Goal: Information Seeking & Learning: Learn about a topic

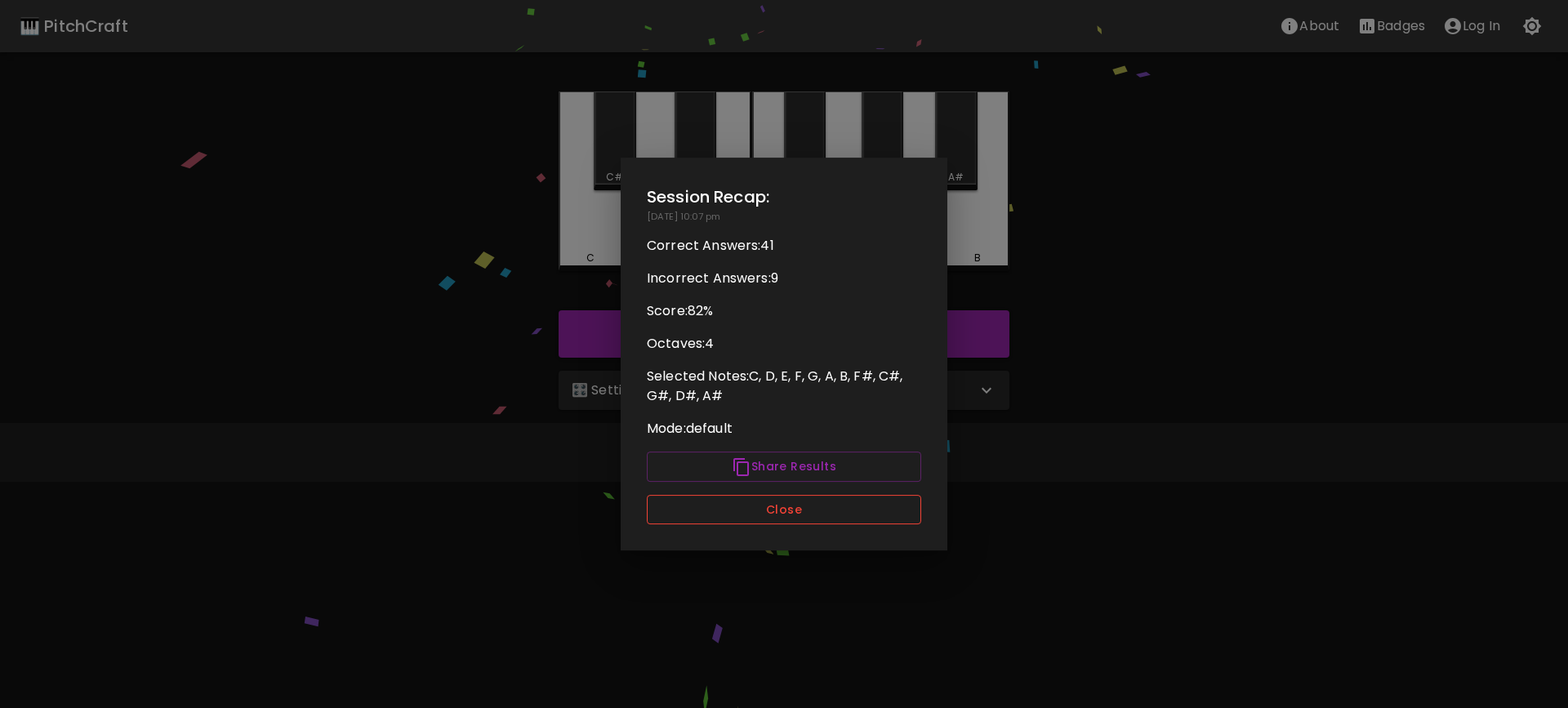
click at [823, 503] on button "Close" at bounding box center [784, 509] width 274 height 30
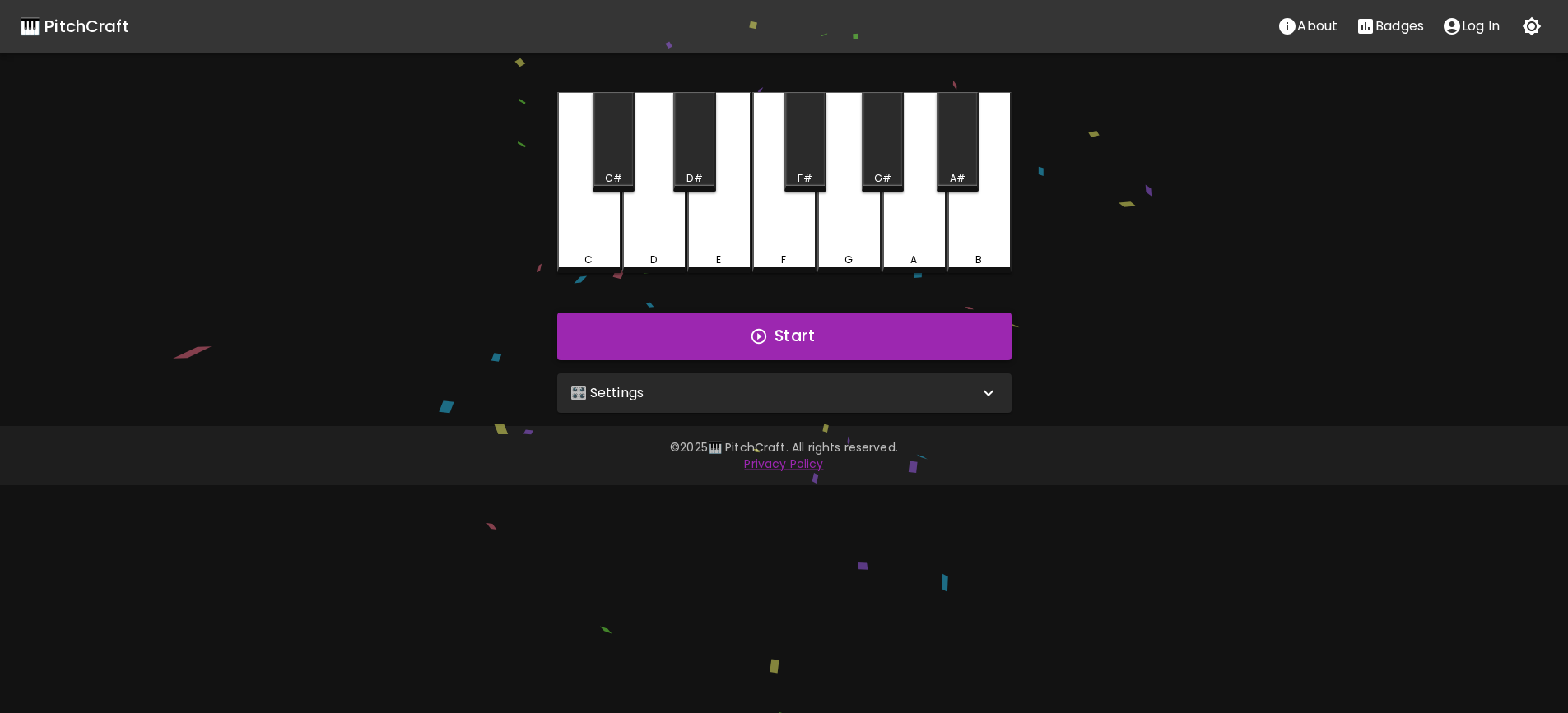
click at [812, 324] on button "Start" at bounding box center [784, 336] width 454 height 48
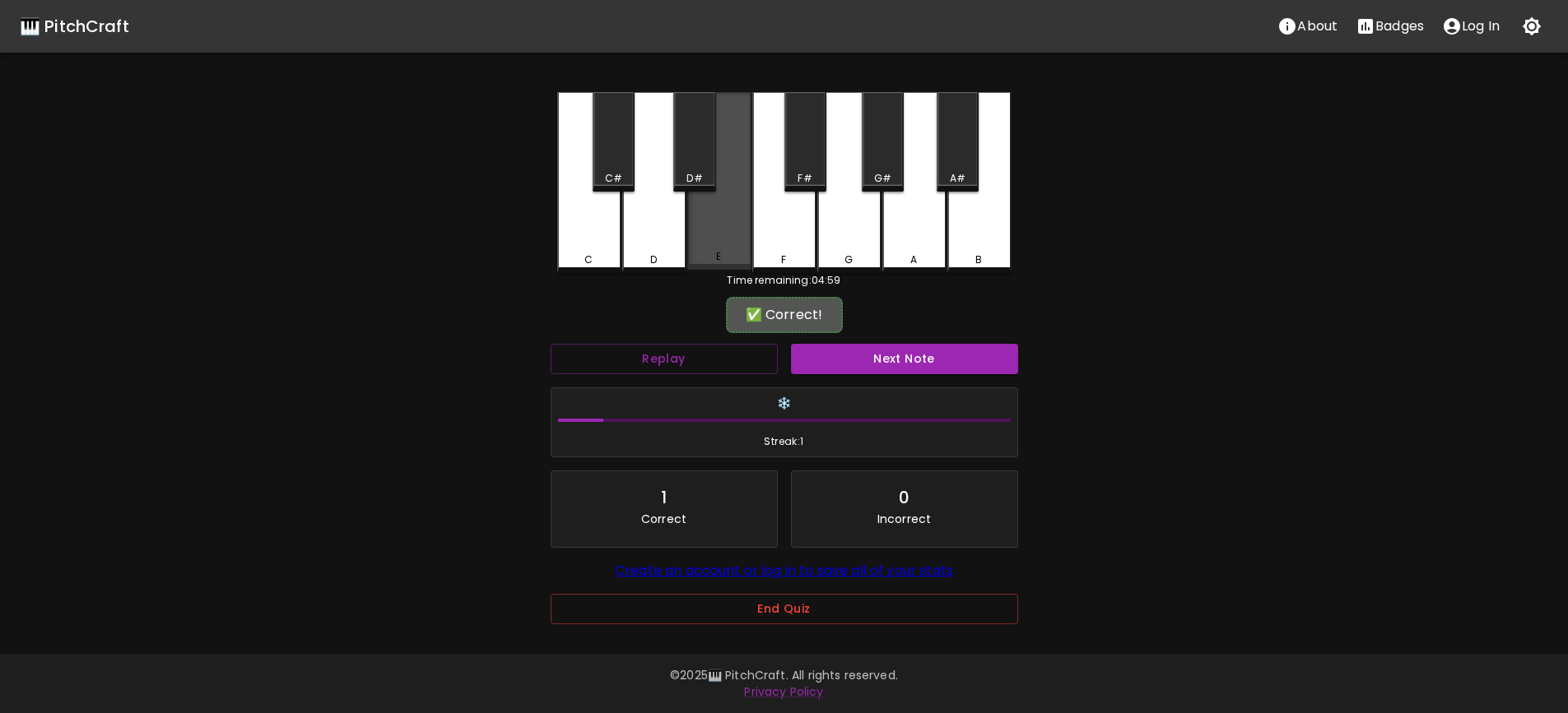
click at [721, 244] on div "E" at bounding box center [719, 181] width 64 height 178
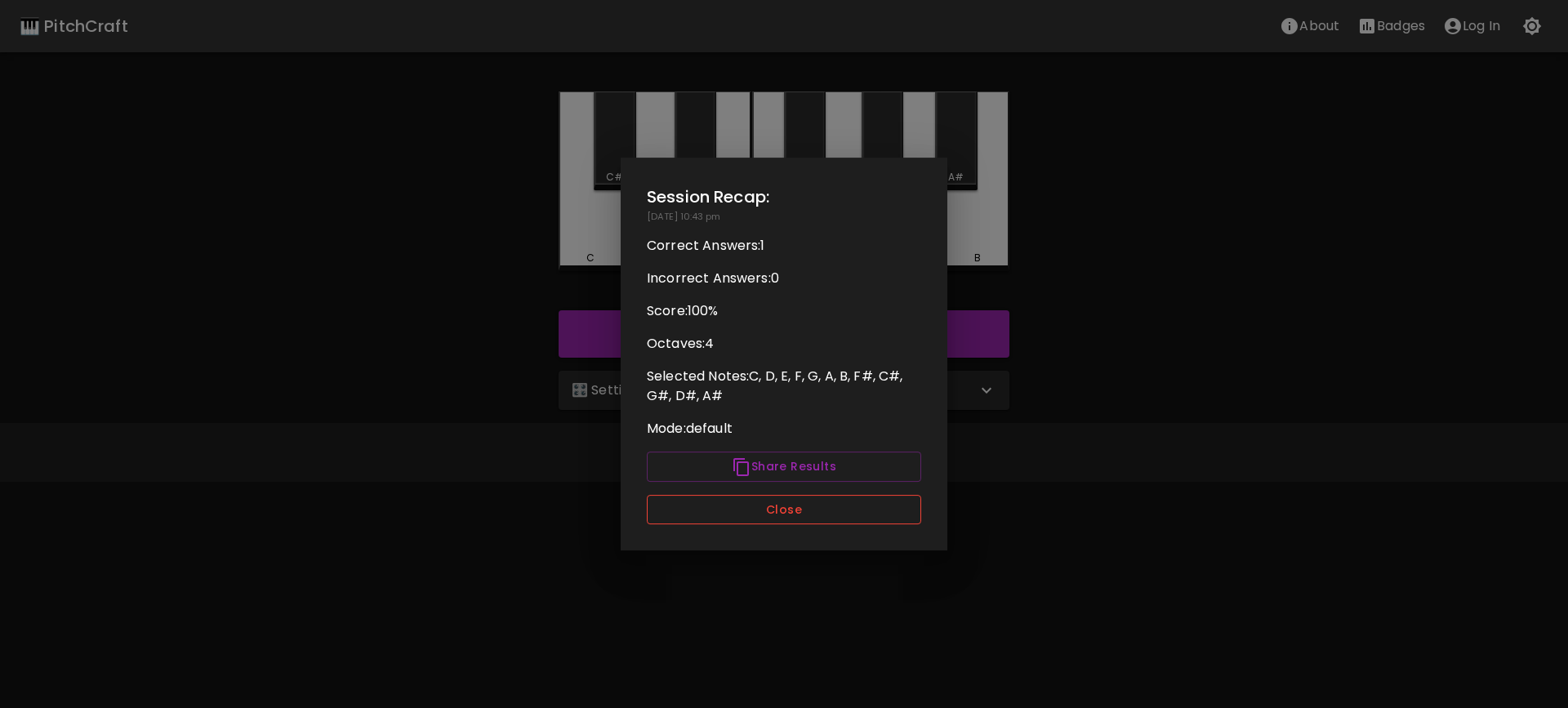
click at [776, 521] on button "Close" at bounding box center [784, 509] width 274 height 30
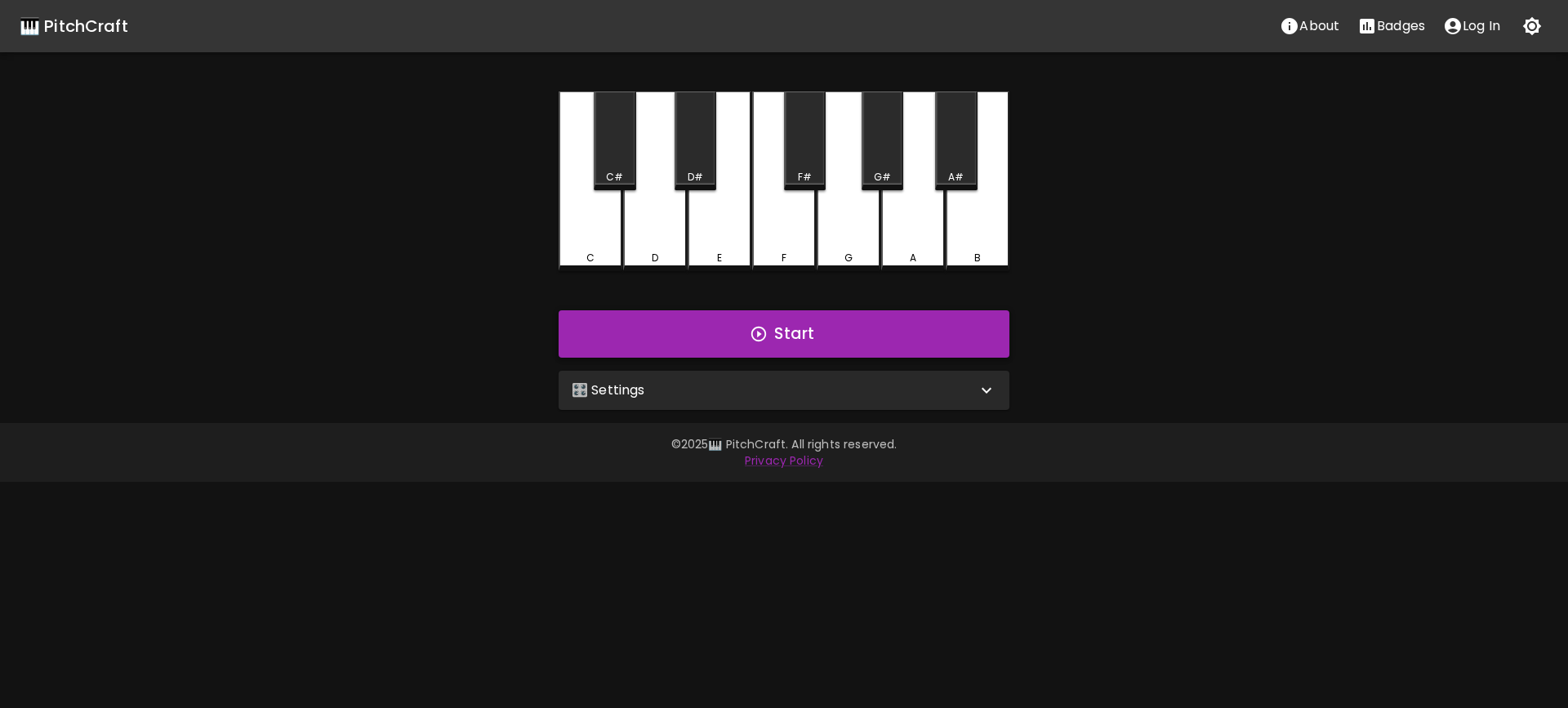
click at [784, 335] on button "Start" at bounding box center [784, 334] width 451 height 48
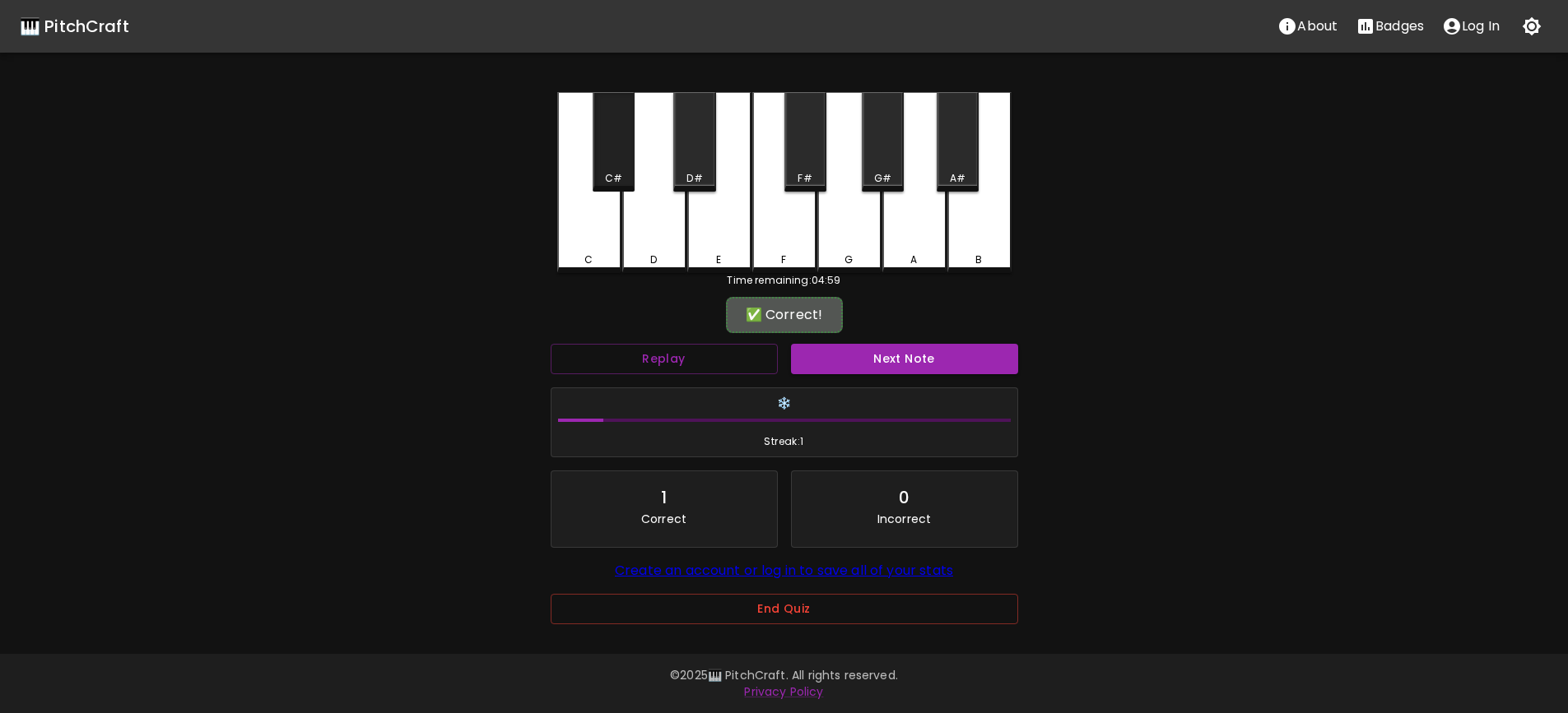
click at [611, 154] on div "C#" at bounding box center [613, 142] width 42 height 100
click at [896, 363] on button "Next Note" at bounding box center [904, 358] width 227 height 30
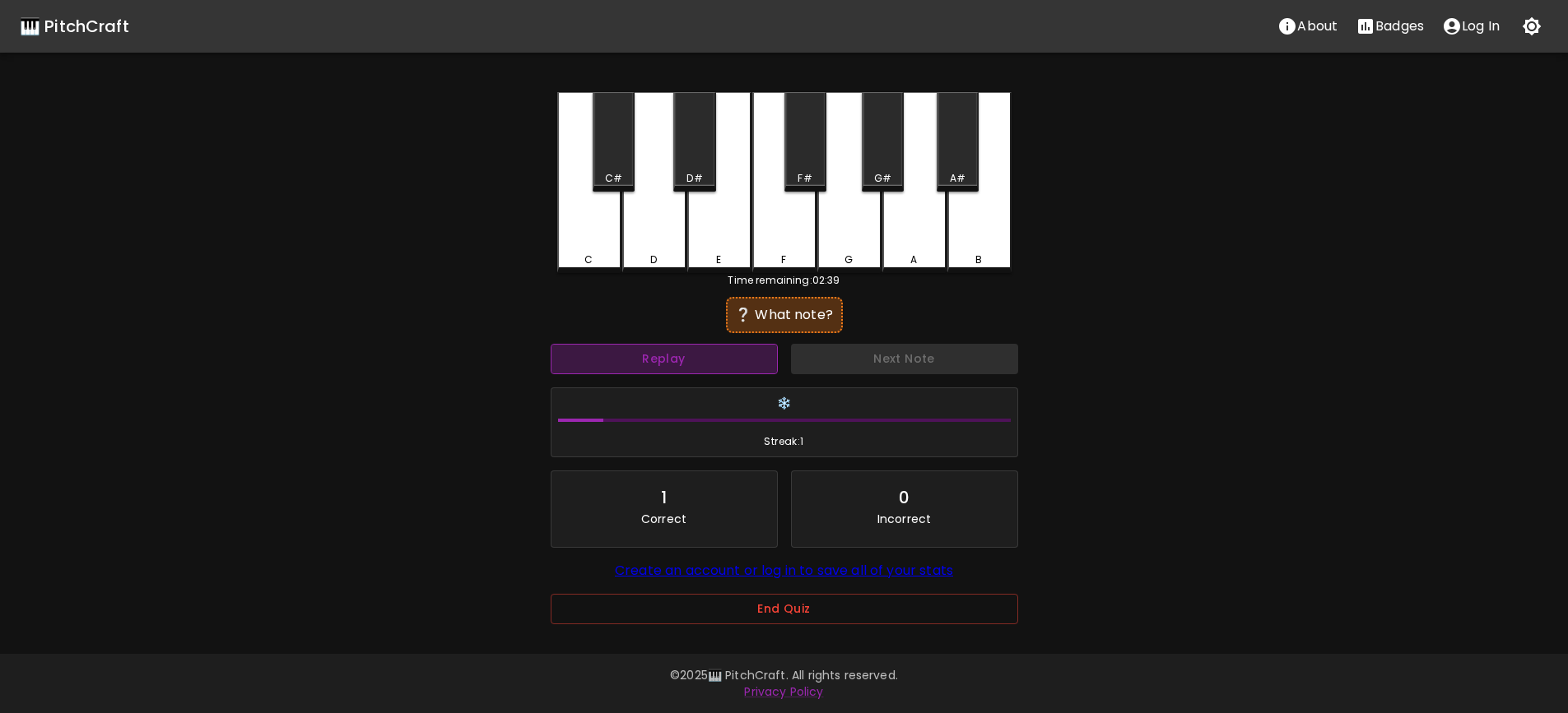
click at [743, 368] on button "Replay" at bounding box center [664, 358] width 227 height 30
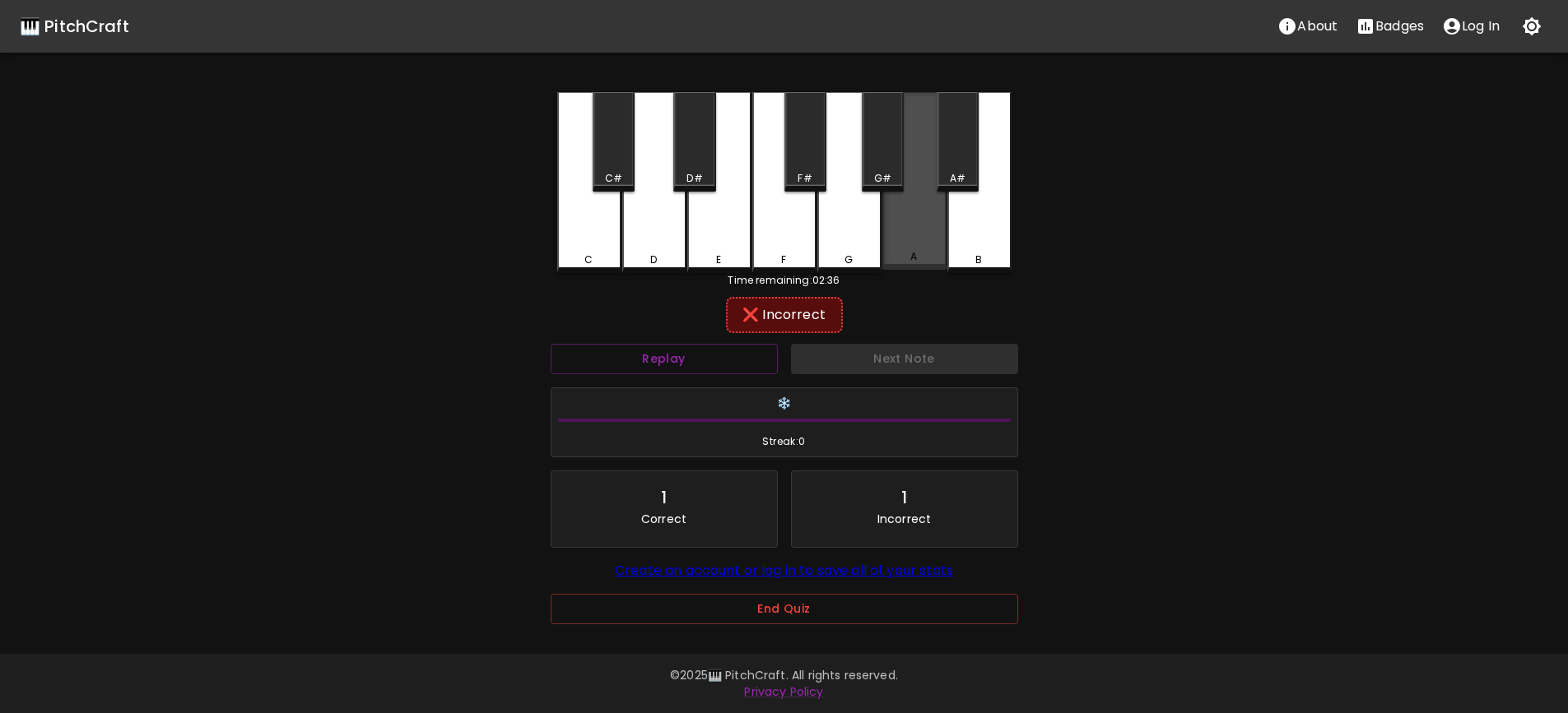
drag, startPoint x: 895, startPoint y: 249, endPoint x: 885, endPoint y: 149, distance: 100.5
click at [895, 248] on div "A" at bounding box center [914, 181] width 64 height 178
drag, startPoint x: 885, startPoint y: 148, endPoint x: 953, endPoint y: 164, distance: 69.9
click at [886, 148] on div "G#" at bounding box center [882, 142] width 42 height 100
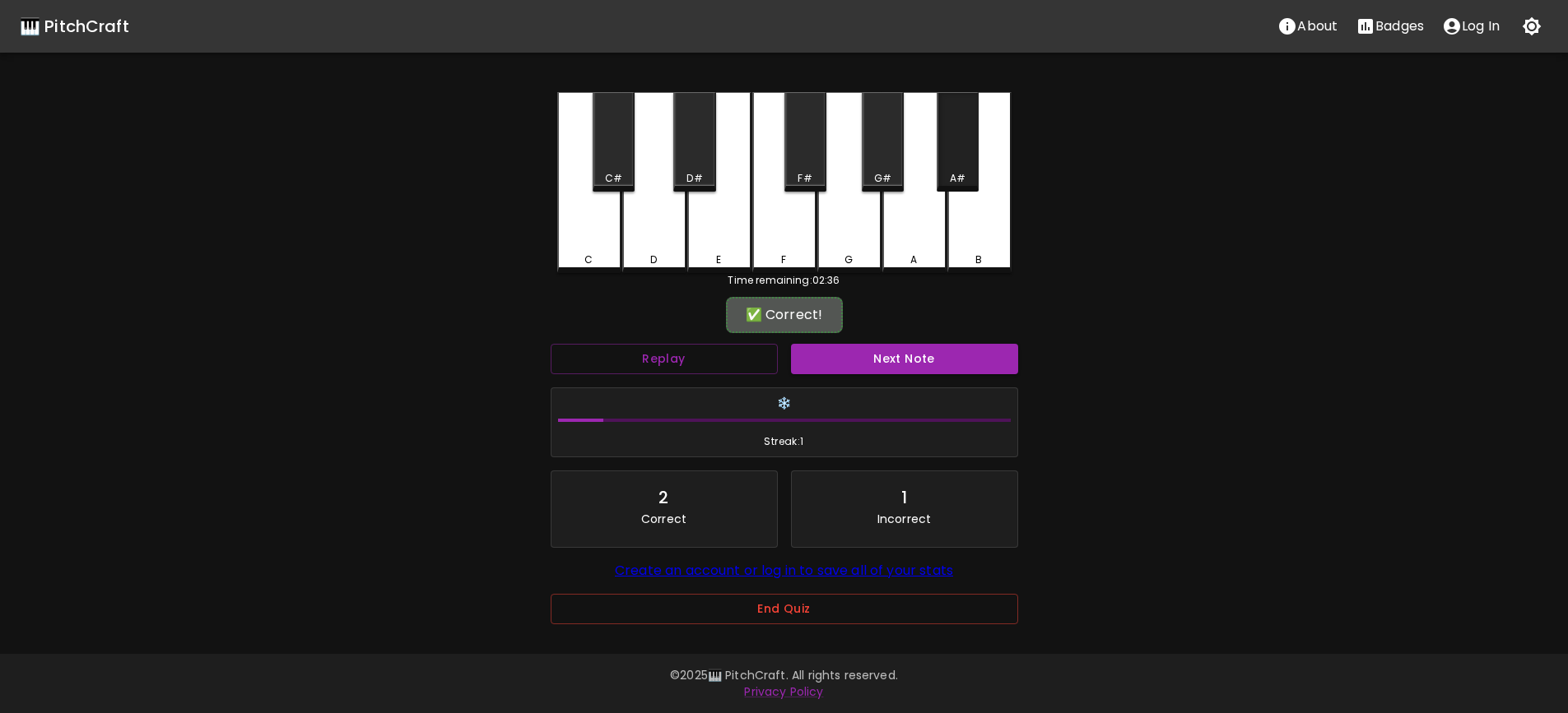
click at [953, 164] on div "A#" at bounding box center [957, 142] width 42 height 100
click at [916, 234] on div "A" at bounding box center [914, 182] width 64 height 181
click at [979, 237] on div "B" at bounding box center [980, 182] width 64 height 181
click at [973, 141] on div "A#" at bounding box center [957, 142] width 42 height 100
drag, startPoint x: 937, startPoint y: 219, endPoint x: 909, endPoint y: 215, distance: 28.3
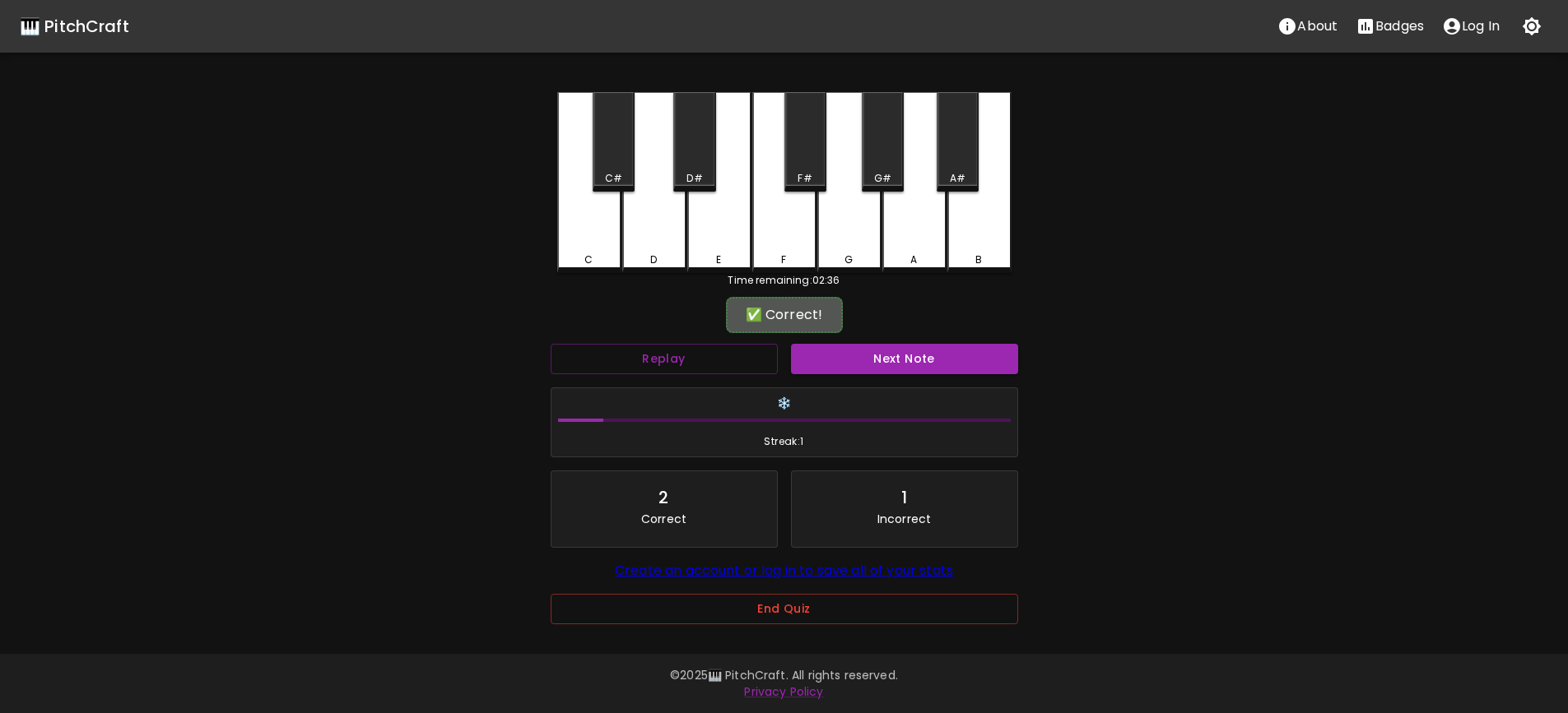
click at [919, 218] on div "A" at bounding box center [914, 182] width 64 height 181
drag, startPoint x: 594, startPoint y: 238, endPoint x: 624, endPoint y: 235, distance: 30.1
click at [595, 238] on div "C" at bounding box center [589, 181] width 64 height 178
drag, startPoint x: 630, startPoint y: 235, endPoint x: 697, endPoint y: 225, distance: 67.7
click at [638, 232] on div "D" at bounding box center [655, 182] width 64 height 181
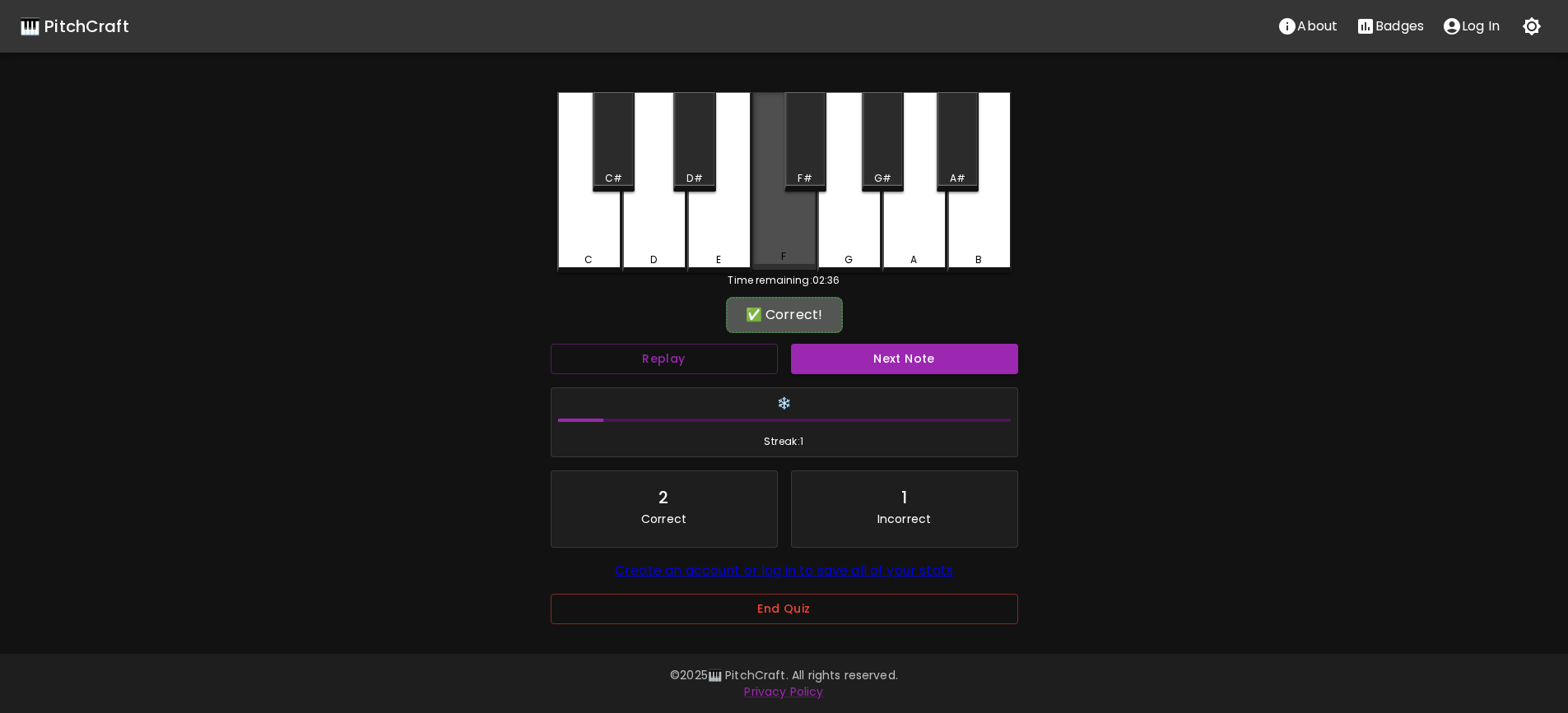
drag, startPoint x: 754, startPoint y: 224, endPoint x: 792, endPoint y: 224, distance: 38.0
click at [757, 223] on div "F" at bounding box center [784, 181] width 64 height 178
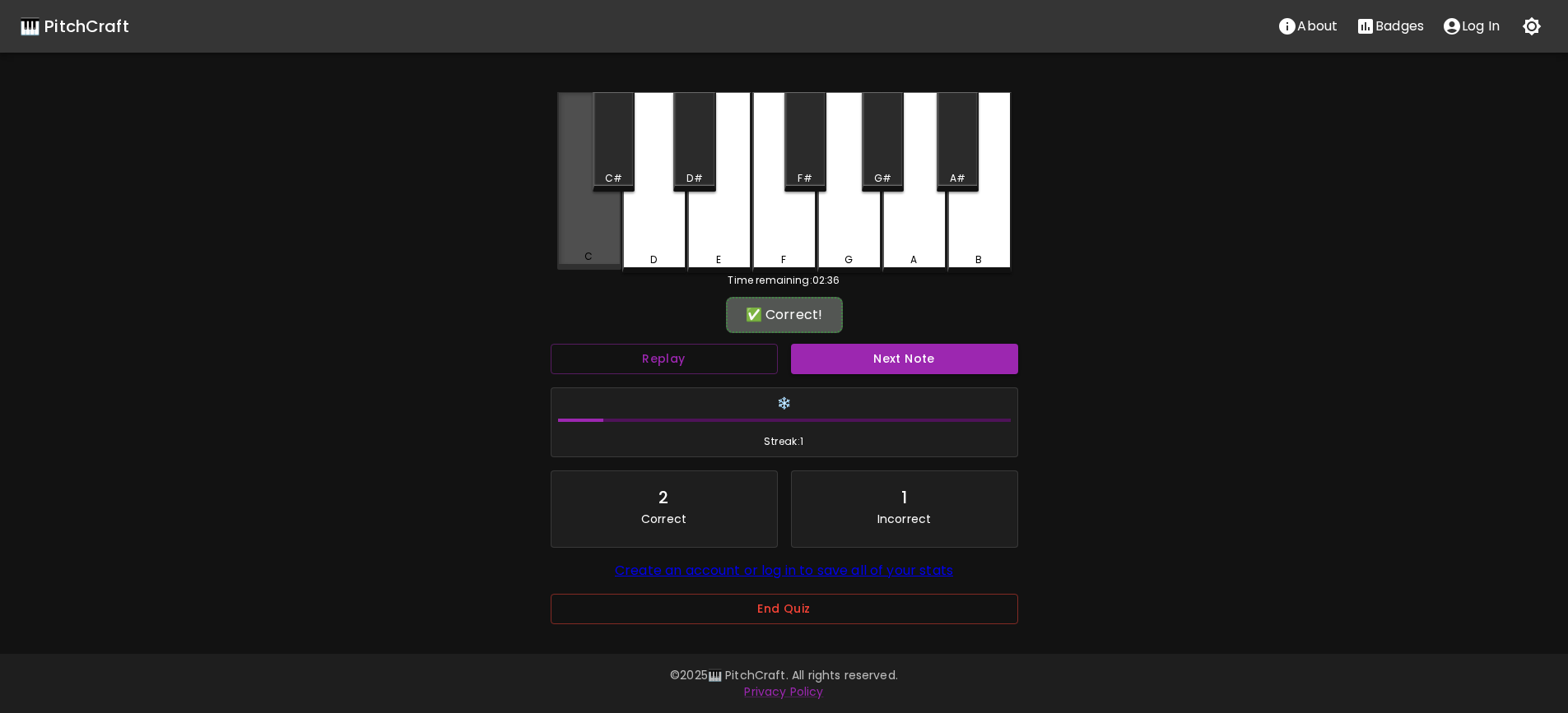
drag, startPoint x: 613, startPoint y: 213, endPoint x: 586, endPoint y: 224, distance: 29.2
click at [611, 214] on div "C" at bounding box center [589, 181] width 64 height 178
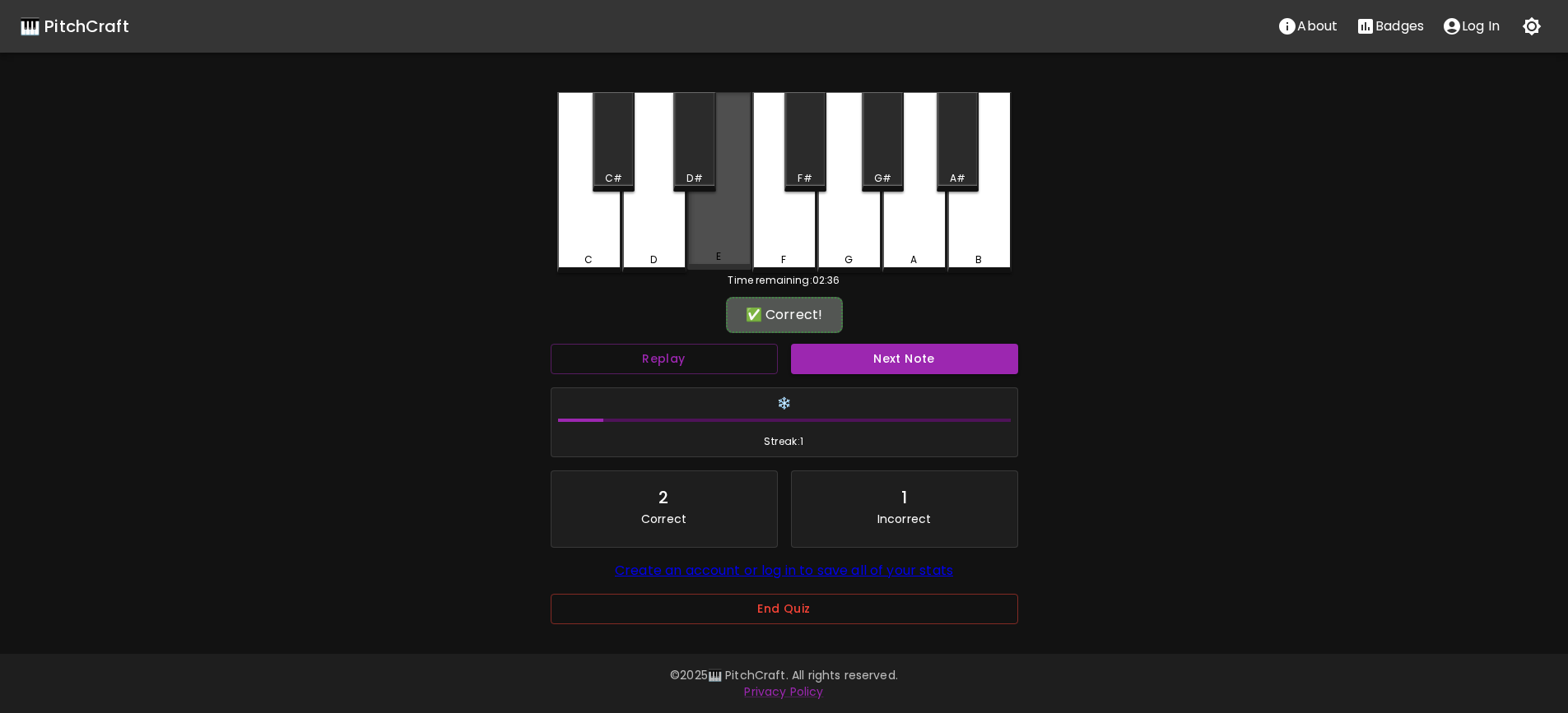
drag, startPoint x: 704, startPoint y: 208, endPoint x: 784, endPoint y: 211, distance: 80.1
click at [705, 208] on div "E" at bounding box center [719, 181] width 64 height 178
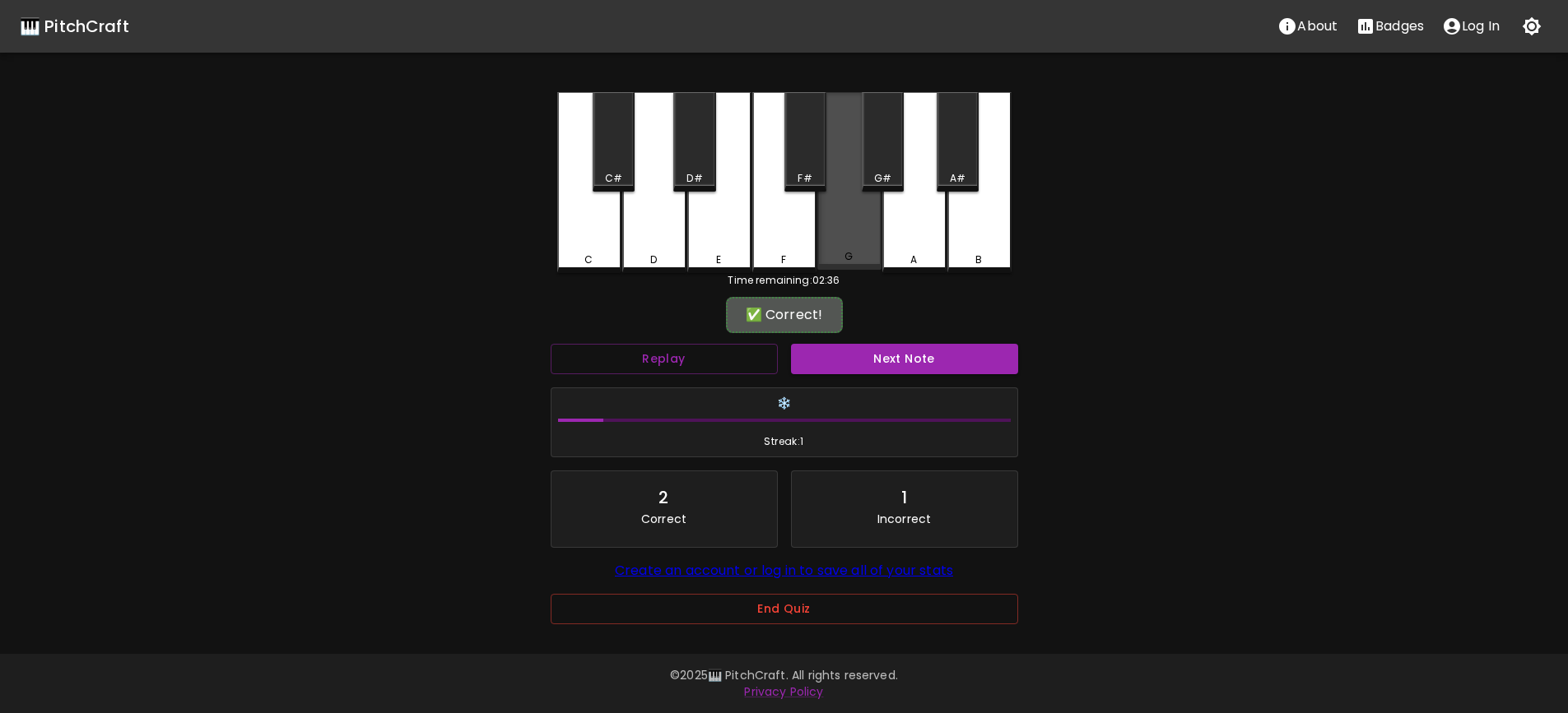
drag, startPoint x: 837, startPoint y: 215, endPoint x: 1033, endPoint y: 229, distance: 196.5
click at [839, 215] on div "G" at bounding box center [849, 181] width 64 height 178
drag, startPoint x: 1034, startPoint y: 229, endPoint x: 973, endPoint y: 231, distance: 61.0
click at [1029, 230] on div "🎹 PitchCraft About Badges Log In C C# D D# E F F# G G# A A# B Time remaining: 0…" at bounding box center [784, 320] width 1568 height 641
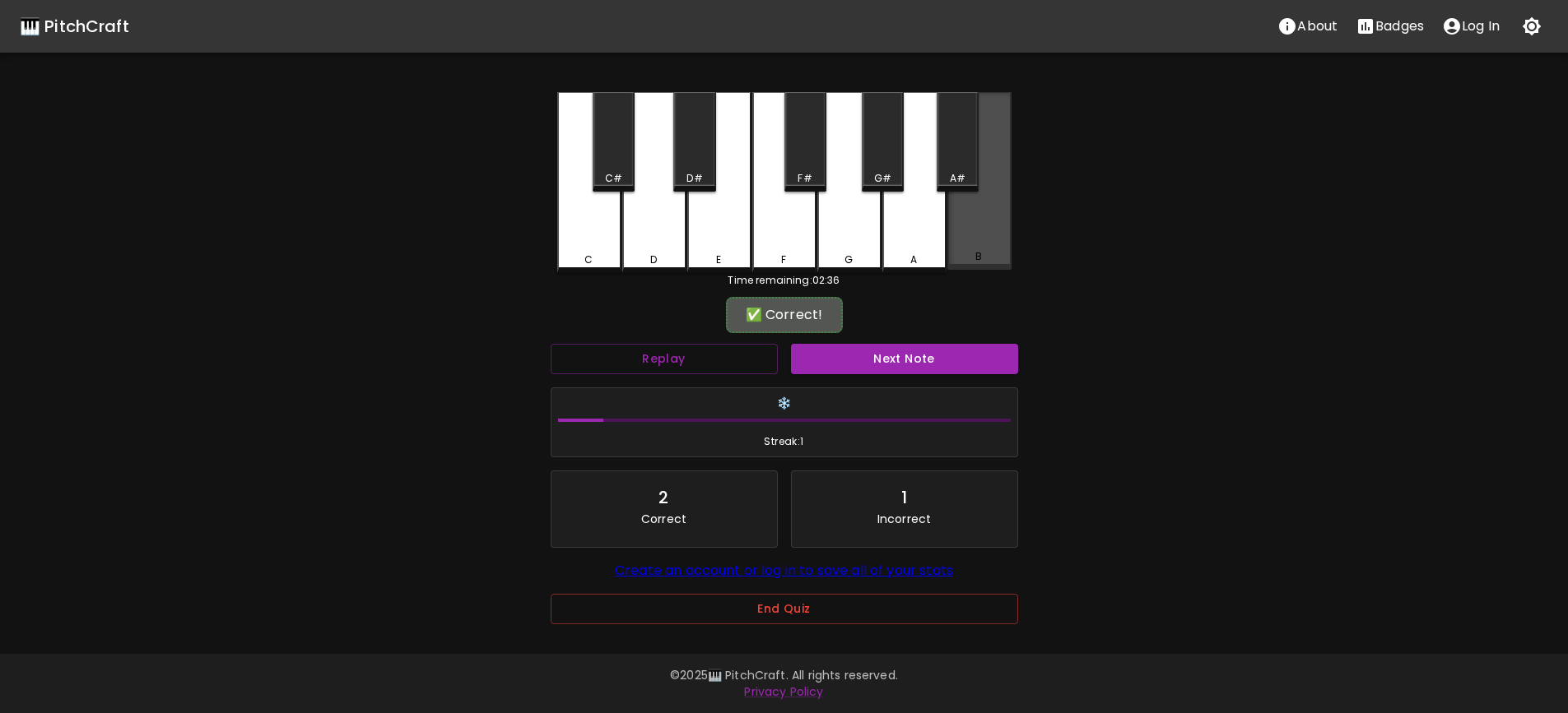
click at [973, 231] on div "B" at bounding box center [980, 181] width 64 height 178
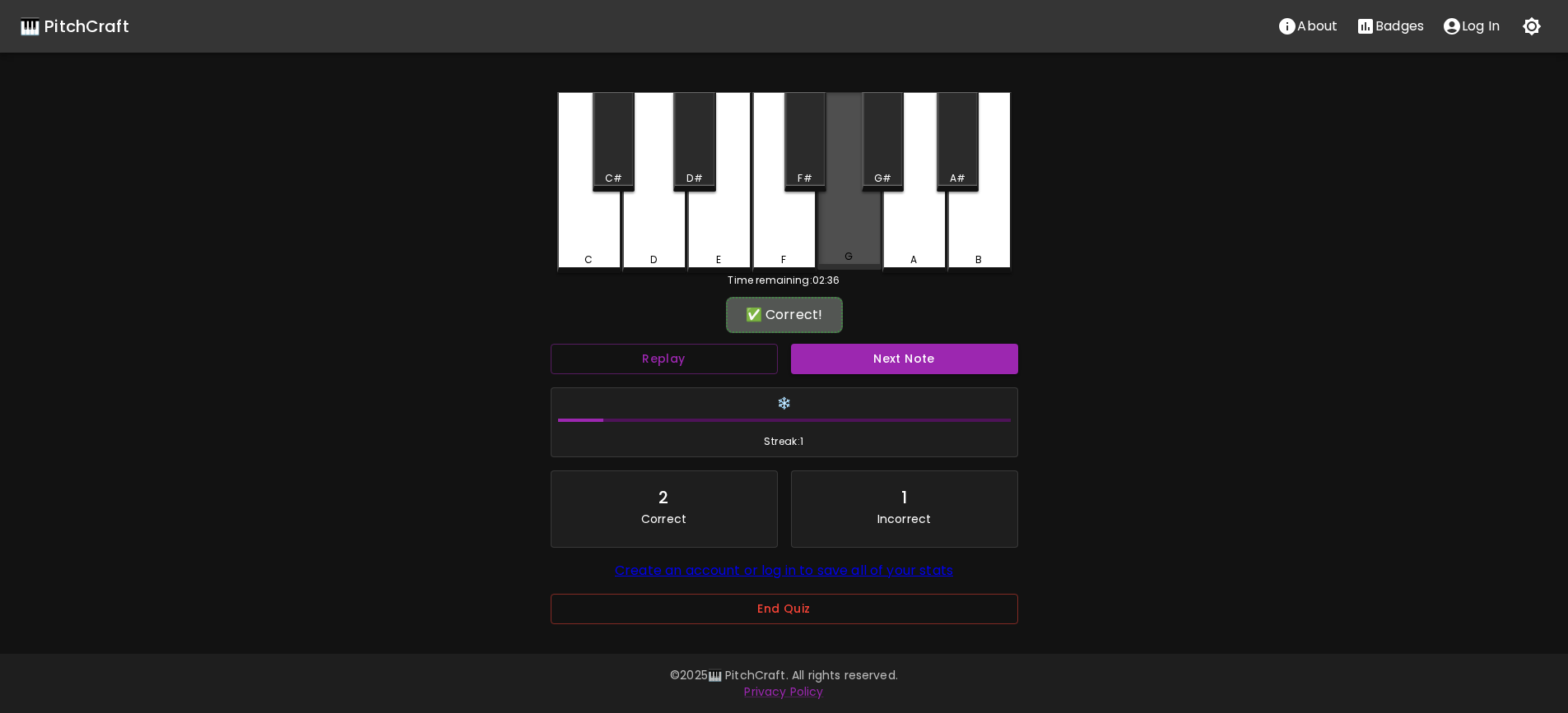
drag, startPoint x: 880, startPoint y: 227, endPoint x: 712, endPoint y: 219, distance: 168.2
click at [879, 227] on div "G" at bounding box center [849, 181] width 64 height 178
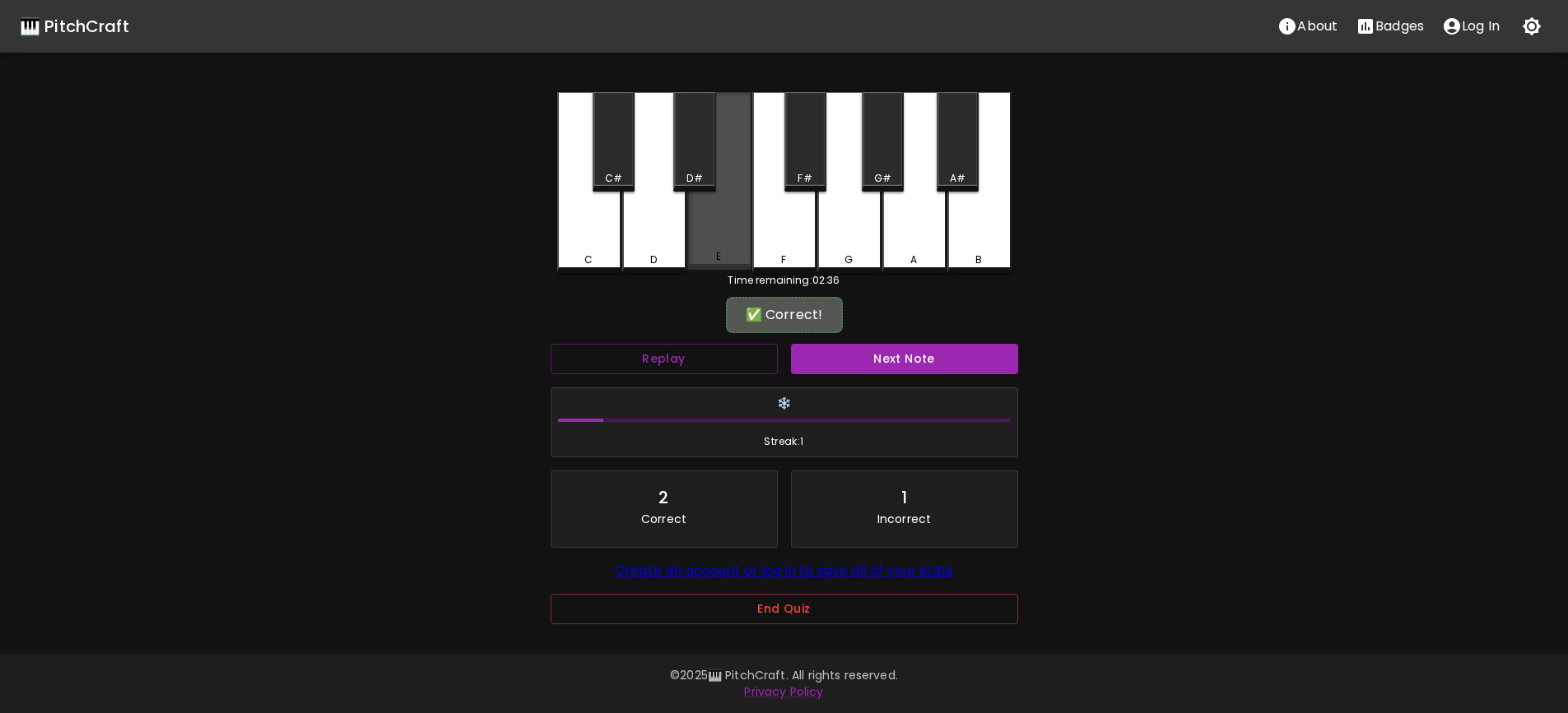
drag, startPoint x: 712, startPoint y: 219, endPoint x: 619, endPoint y: 222, distance: 93.0
click at [707, 219] on div "E" at bounding box center [719, 181] width 64 height 178
click at [576, 223] on div "C" at bounding box center [589, 182] width 64 height 181
drag, startPoint x: 699, startPoint y: 218, endPoint x: 942, endPoint y: 225, distance: 243.1
click at [702, 217] on div "E" at bounding box center [719, 181] width 64 height 178
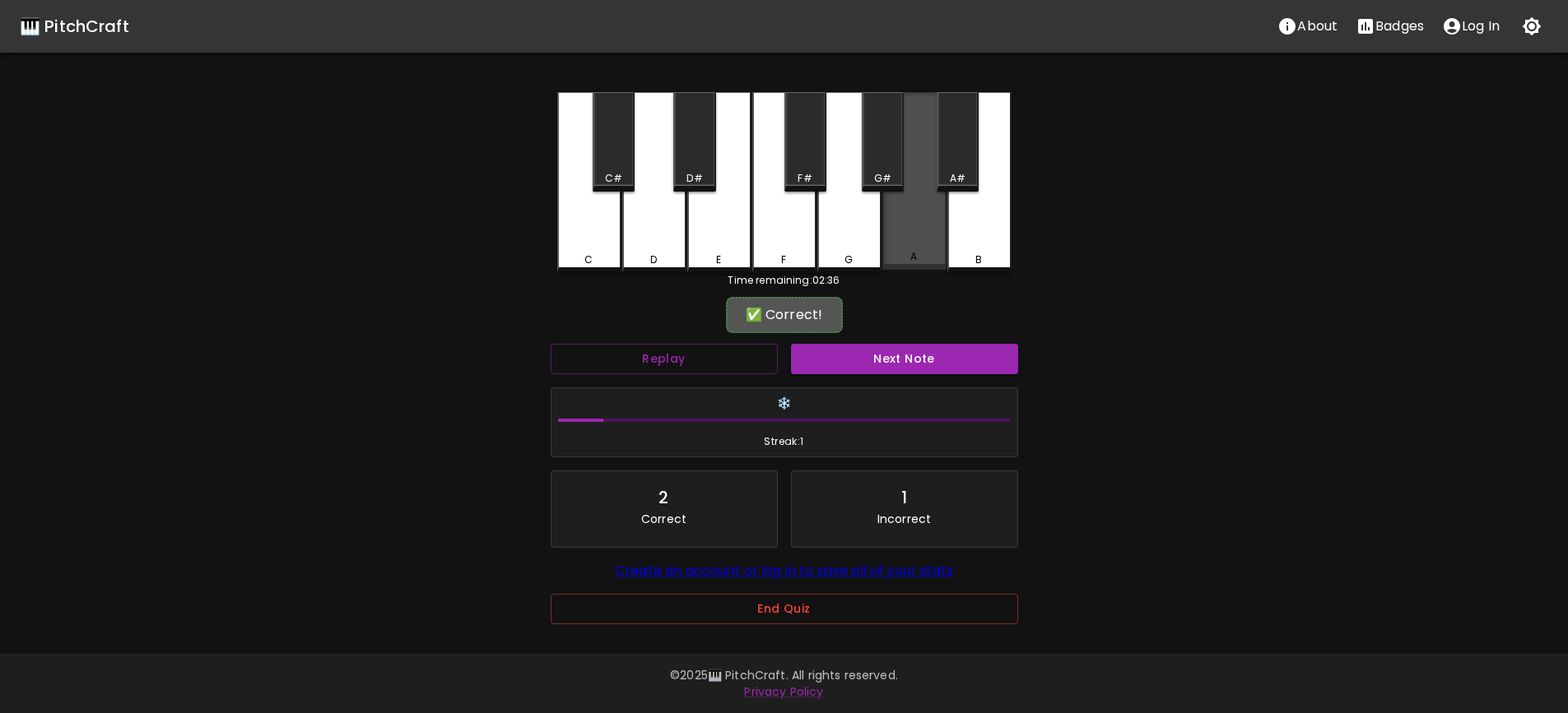
click at [942, 225] on div "A" at bounding box center [914, 181] width 64 height 178
drag, startPoint x: 985, startPoint y: 221, endPoint x: 949, endPoint y: 221, distance: 36.0
click at [949, 221] on div "B" at bounding box center [980, 182] width 64 height 181
drag, startPoint x: 705, startPoint y: 223, endPoint x: 614, endPoint y: 222, distance: 91.0
click at [697, 223] on div "E" at bounding box center [719, 182] width 64 height 181
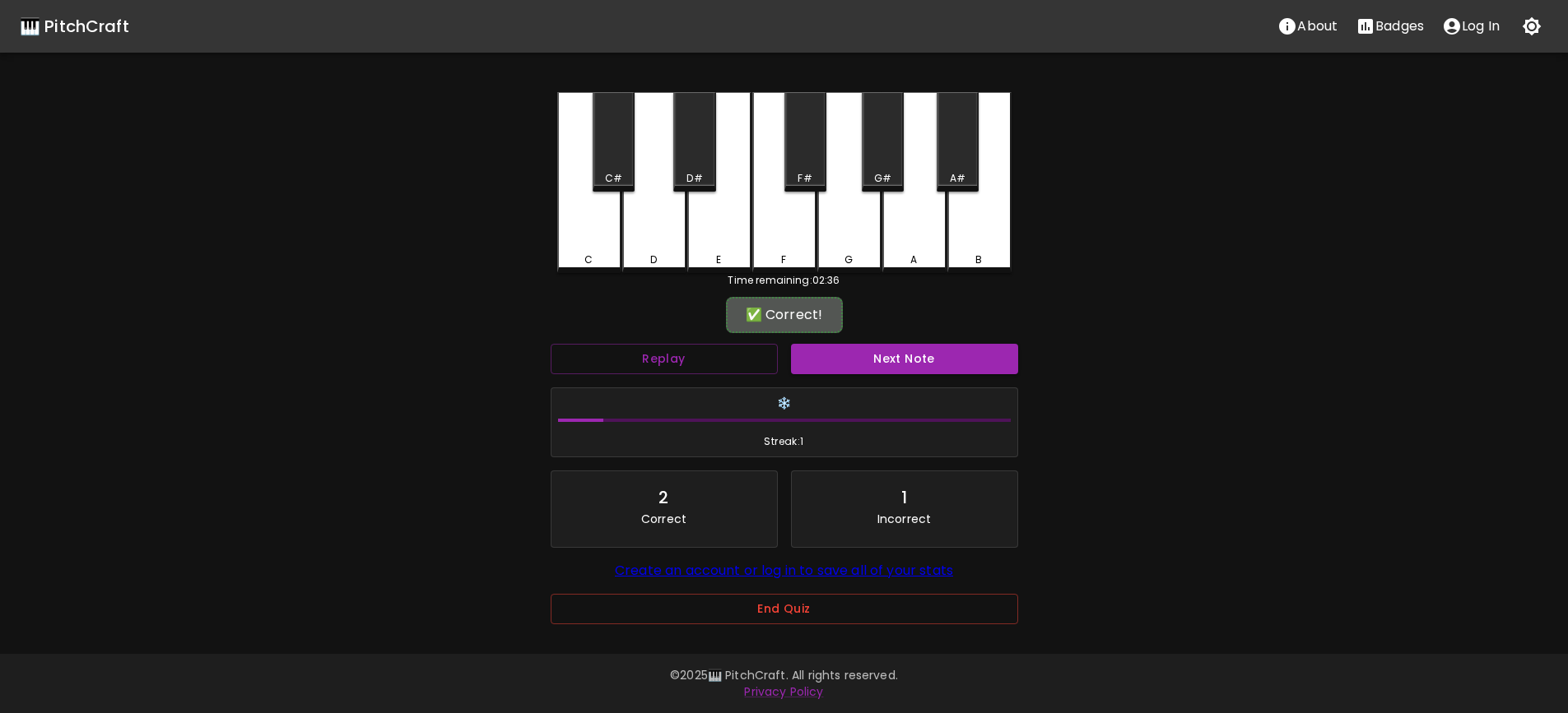
click at [612, 222] on div "C" at bounding box center [589, 182] width 64 height 181
drag, startPoint x: 549, startPoint y: 222, endPoint x: 767, endPoint y: 212, distance: 218.2
click at [599, 219] on div "C C# D D# E F F# G G# A A# B Time remaining: 02:36 ✅ Correct! Replay Next Note …" at bounding box center [784, 366] width 493 height 549
click at [794, 212] on div "F" at bounding box center [784, 182] width 64 height 181
drag, startPoint x: 916, startPoint y: 214, endPoint x: 1037, endPoint y: 233, distance: 122.5
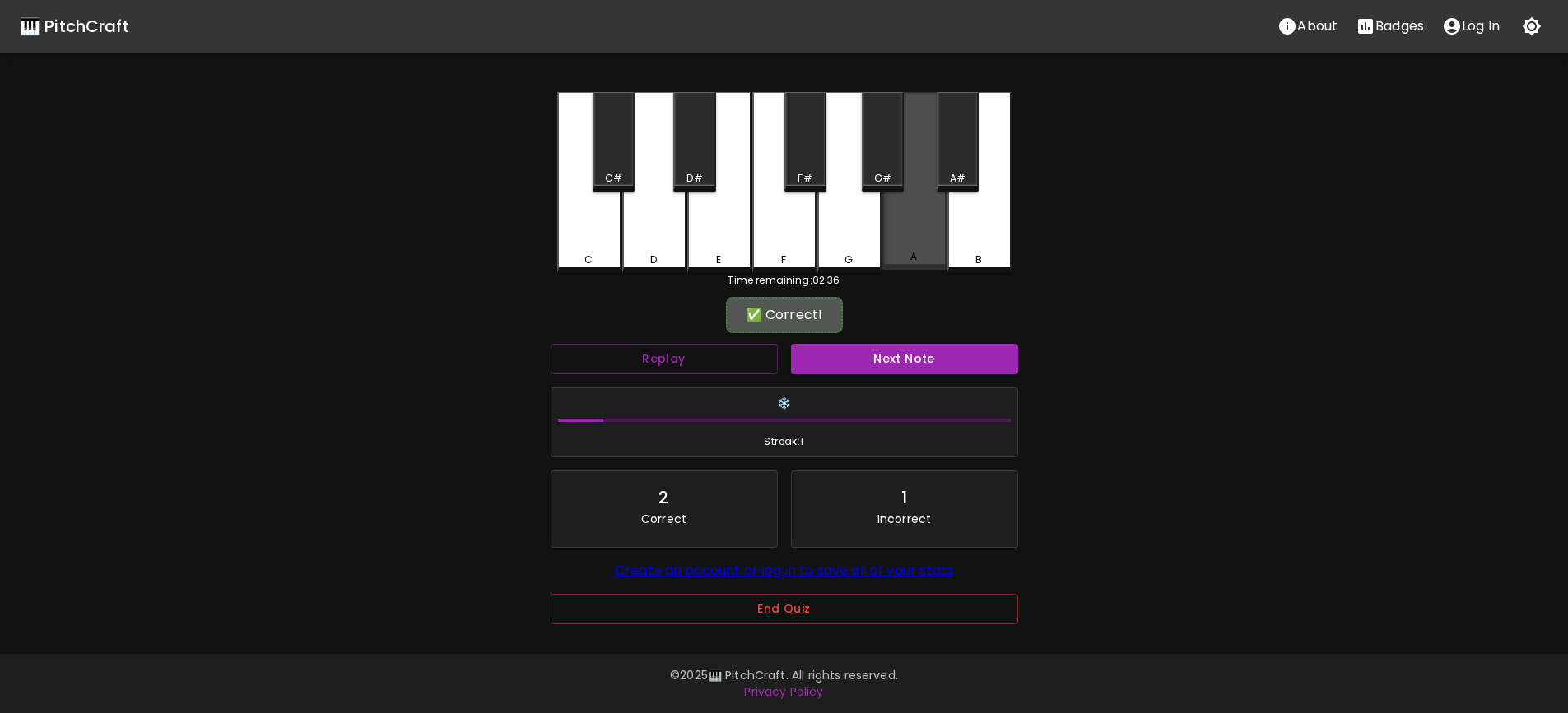
click at [936, 218] on div "A" at bounding box center [914, 181] width 64 height 178
drag, startPoint x: 1037, startPoint y: 233, endPoint x: 998, endPoint y: 235, distance: 39.1
click at [998, 235] on div "🎹 PitchCraft About Badges Log In C C# D D# E F F# G G# A A# B Time remaining: 0…" at bounding box center [784, 320] width 1568 height 641
click at [623, 222] on div "D" at bounding box center [655, 182] width 64 height 181
drag, startPoint x: 848, startPoint y: 230, endPoint x: 907, endPoint y: 231, distance: 59.0
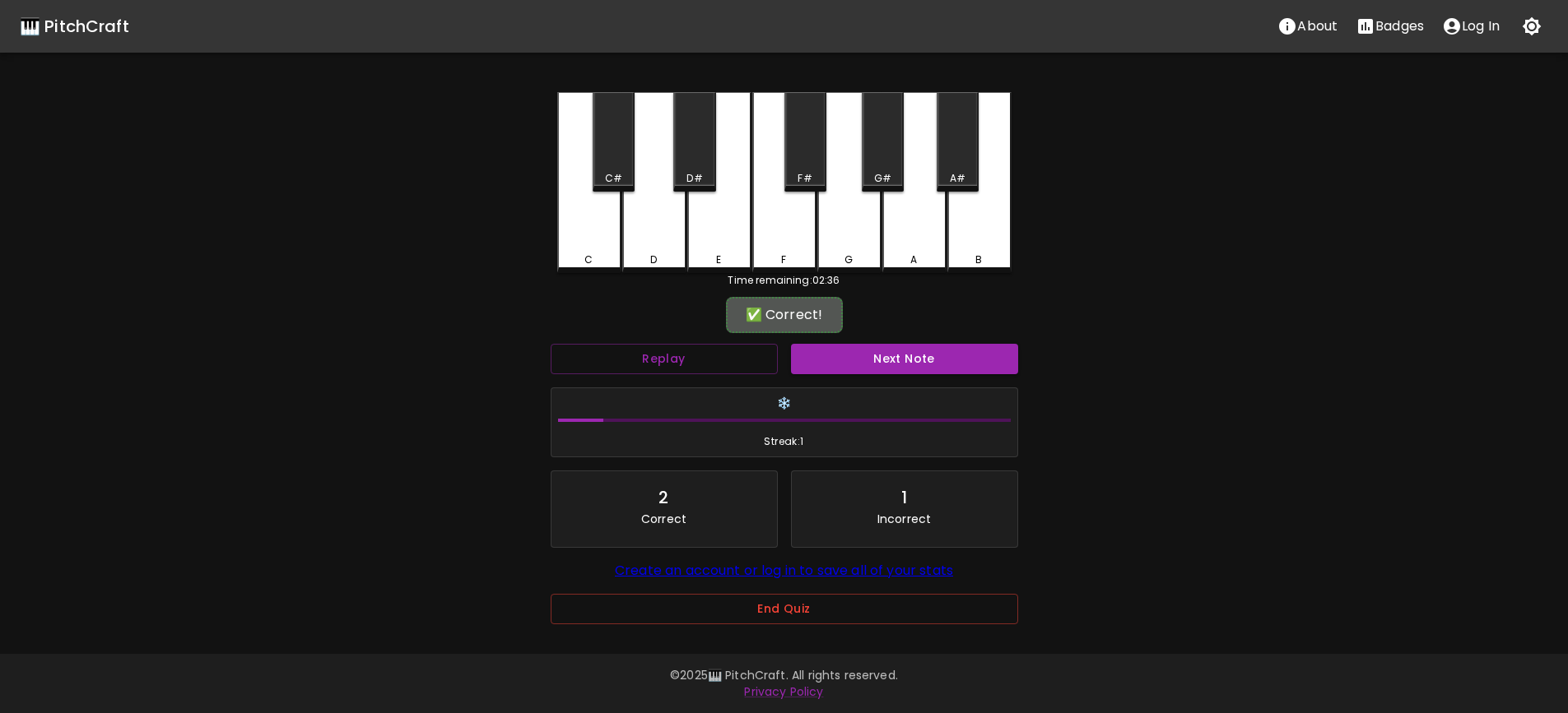
click at [850, 230] on div "G" at bounding box center [849, 182] width 64 height 181
drag, startPoint x: 932, startPoint y: 232, endPoint x: 1036, endPoint y: 235, distance: 104.0
click at [939, 232] on div "A" at bounding box center [914, 182] width 64 height 181
drag, startPoint x: 1037, startPoint y: 235, endPoint x: 942, endPoint y: 226, distance: 95.4
click at [1030, 235] on div "🎹 PitchCraft About Badges Log In C C# D D# E F F# G G# A A# B Time remaining: 0…" at bounding box center [784, 320] width 1568 height 641
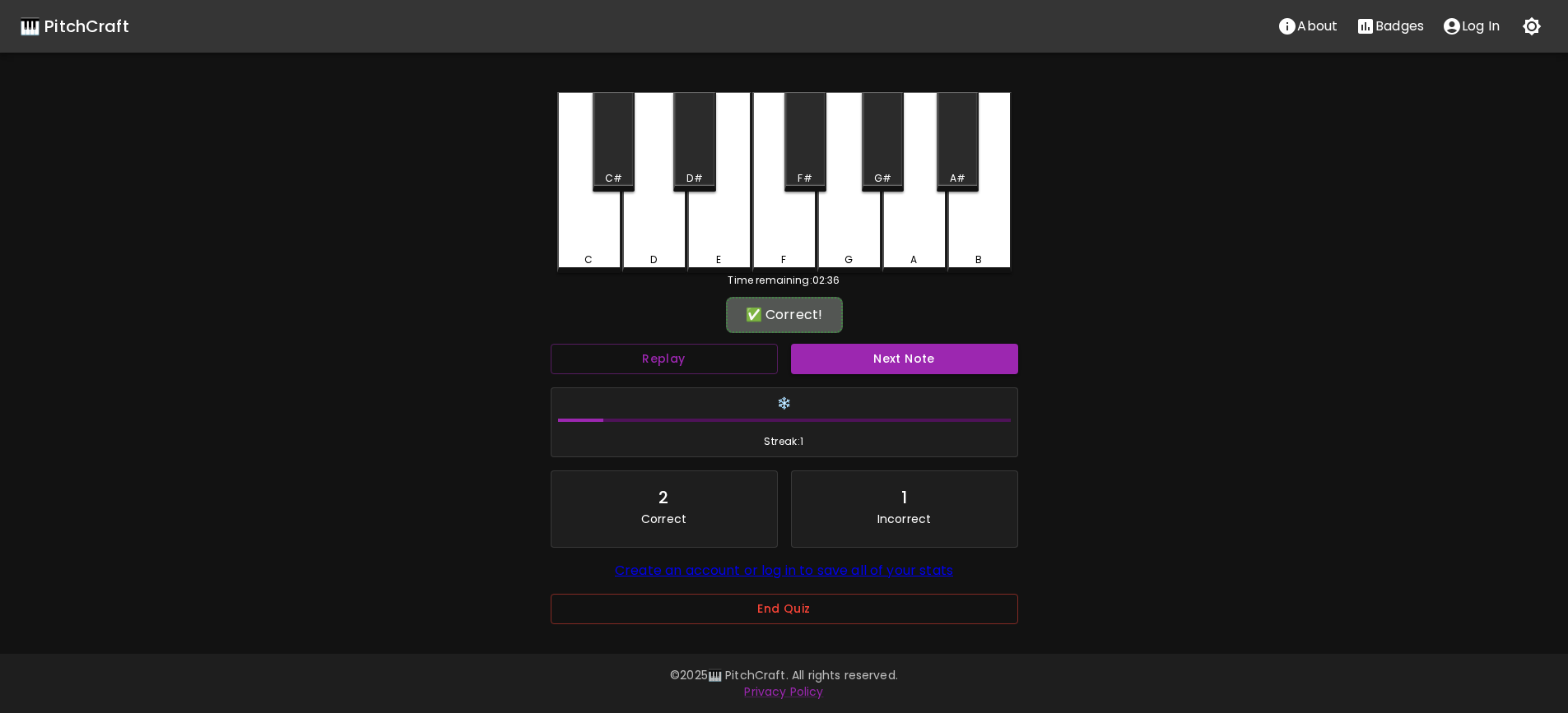
drag, startPoint x: 800, startPoint y: 217, endPoint x: 764, endPoint y: 213, distance: 36.2
click at [764, 213] on div "C C# D D# E F F# G G# A A# B" at bounding box center [784, 182] width 454 height 181
drag, startPoint x: 610, startPoint y: 205, endPoint x: 457, endPoint y: 208, distance: 153.0
click at [555, 208] on div "C C# D D# E F F# G G# A A# B Time remaining: 02:36 ✅ Correct! Replay Next Note …" at bounding box center [784, 366] width 493 height 549
drag, startPoint x: 457, startPoint y: 209, endPoint x: 830, endPoint y: 224, distance: 373.3
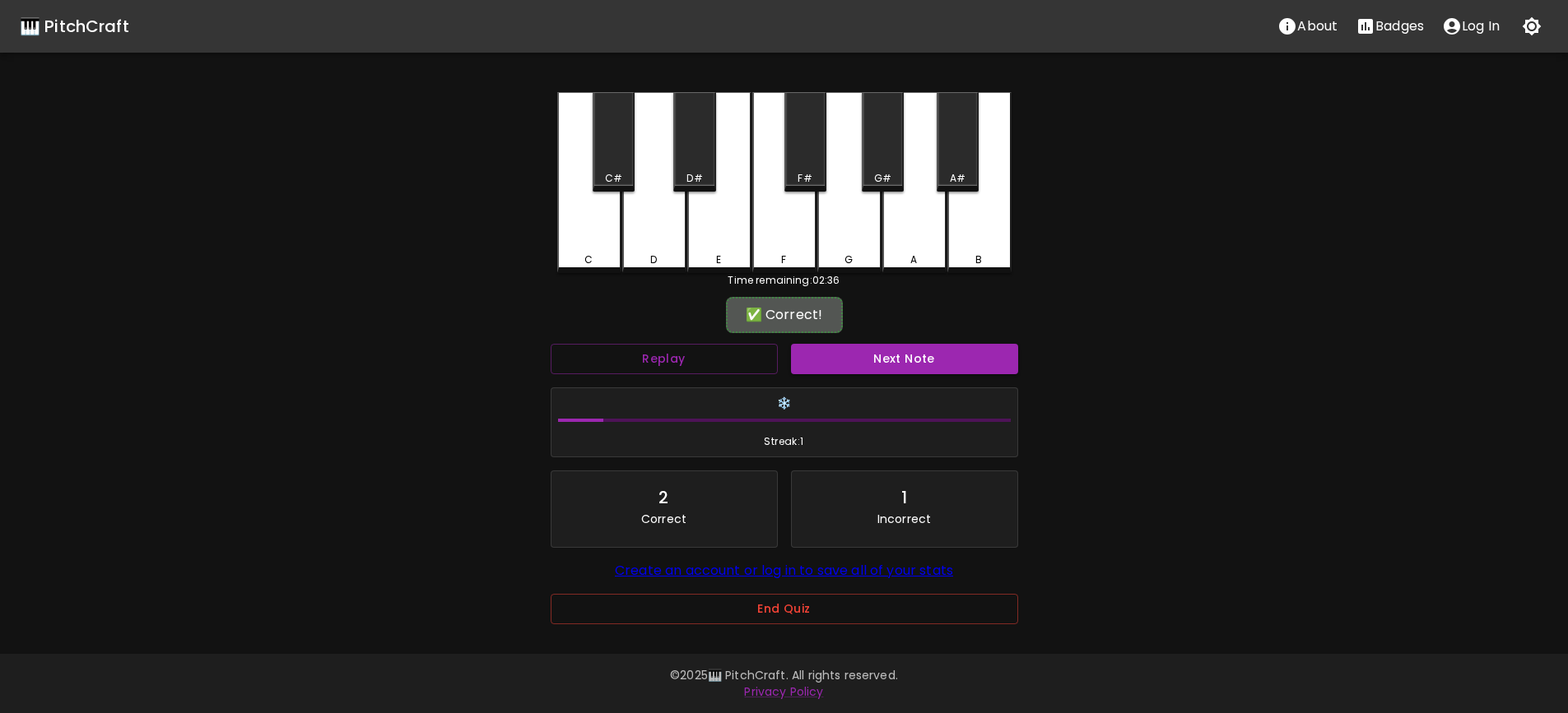
click at [466, 211] on div "🎹 PitchCraft About Badges Log In C C# D D# E F F# G G# A A# B Time remaining: 0…" at bounding box center [784, 320] width 1568 height 641
drag, startPoint x: 848, startPoint y: 224, endPoint x: 1073, endPoint y: 228, distance: 225.0
click at [900, 222] on div "C C# D D# E F F# G G# A A# B" at bounding box center [784, 182] width 454 height 181
drag, startPoint x: 1071, startPoint y: 231, endPoint x: 587, endPoint y: 237, distance: 484.0
click at [594, 237] on div "🎹 PitchCraft About Badges Log In C C# D D# E F F# G G# A A# B Time remaining: 0…" at bounding box center [784, 320] width 1568 height 641
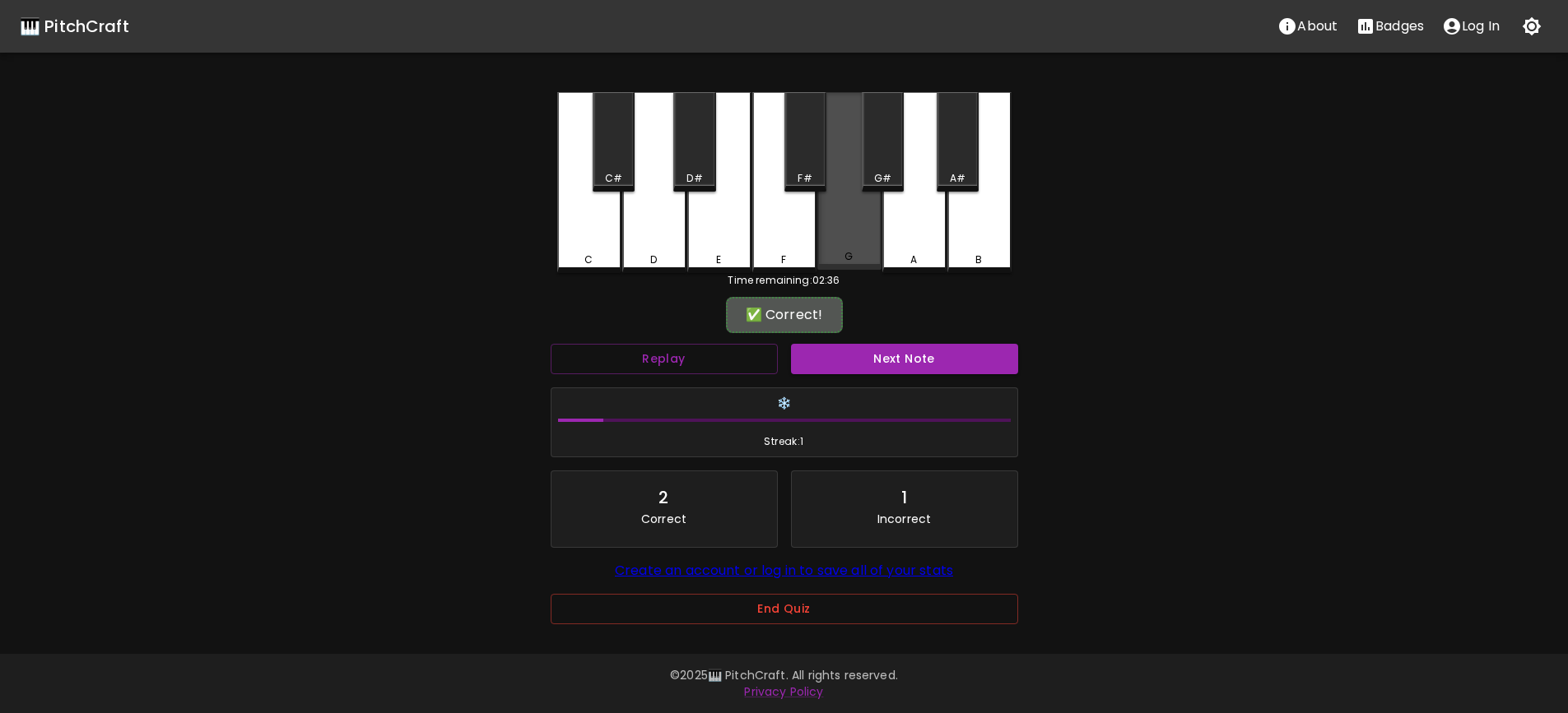
drag, startPoint x: 587, startPoint y: 237, endPoint x: 864, endPoint y: 232, distance: 277.0
click at [864, 232] on div "C C# D D# E F F# G G# A A# B" at bounding box center [784, 182] width 454 height 181
drag, startPoint x: 911, startPoint y: 233, endPoint x: 637, endPoint y: 237, distance: 274.0
click at [637, 237] on div "C C# D D# E F F# G G# A A# B" at bounding box center [784, 182] width 454 height 181
drag, startPoint x: 575, startPoint y: 232, endPoint x: 1009, endPoint y: 234, distance: 434.0
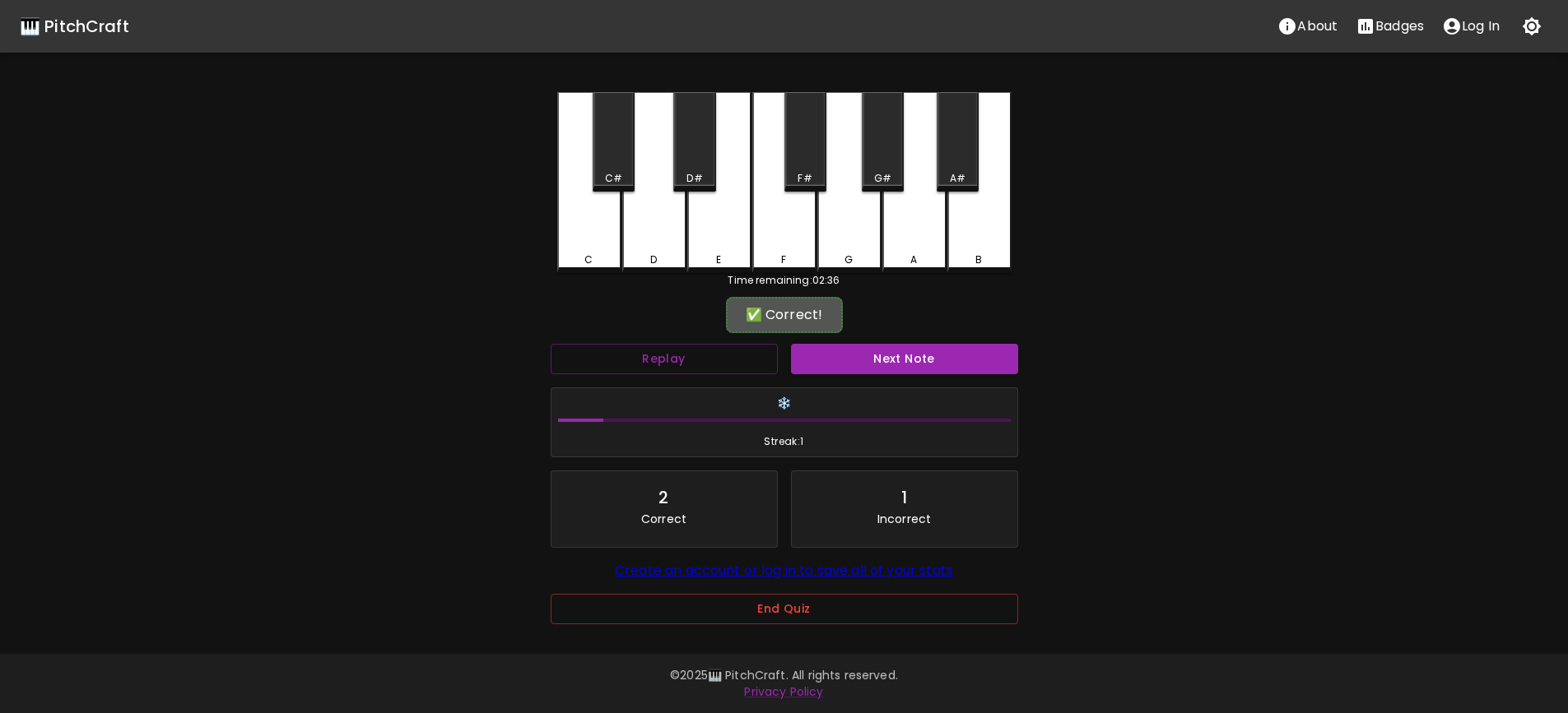
click at [1047, 229] on div "🎹 PitchCraft About Badges Log In C C# D D# E F F# G G# A A# B Time remaining: 0…" at bounding box center [784, 320] width 1568 height 641
drag, startPoint x: 984, startPoint y: 238, endPoint x: 781, endPoint y: 244, distance: 203.1
click at [979, 238] on div "B" at bounding box center [980, 181] width 64 height 178
drag
click at [588, 253] on div "C" at bounding box center [588, 260] width 8 height 15
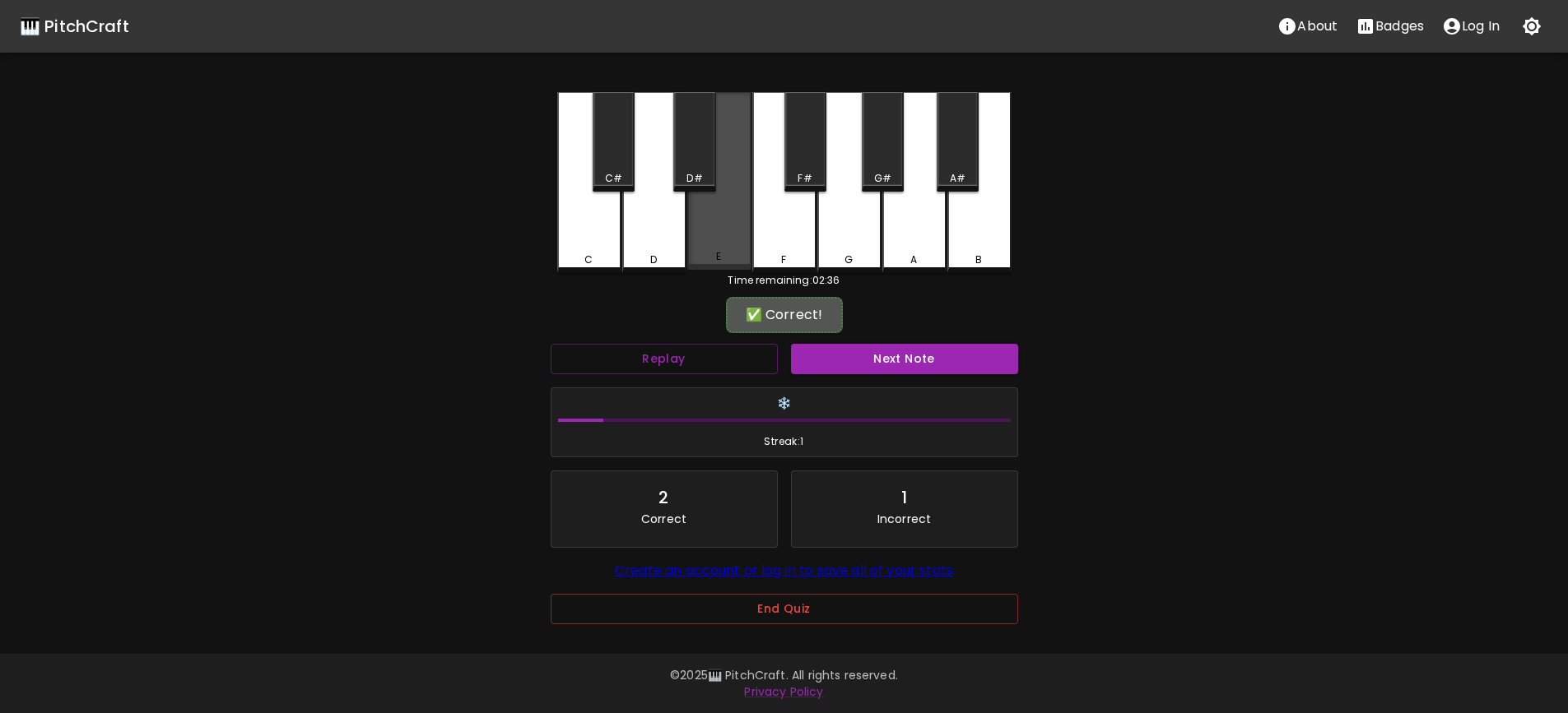
click at [809, 240] on div "C C# D D# E F F# G G# A A# B" at bounding box center [784, 182] width 454 height 181
click at [1085, 242] on div "🎹 PitchCraft About Badges Log In C C# D D# E F F# G G# A A# B Time remaining: 0…" at bounding box center [784, 320] width 1568 height 641
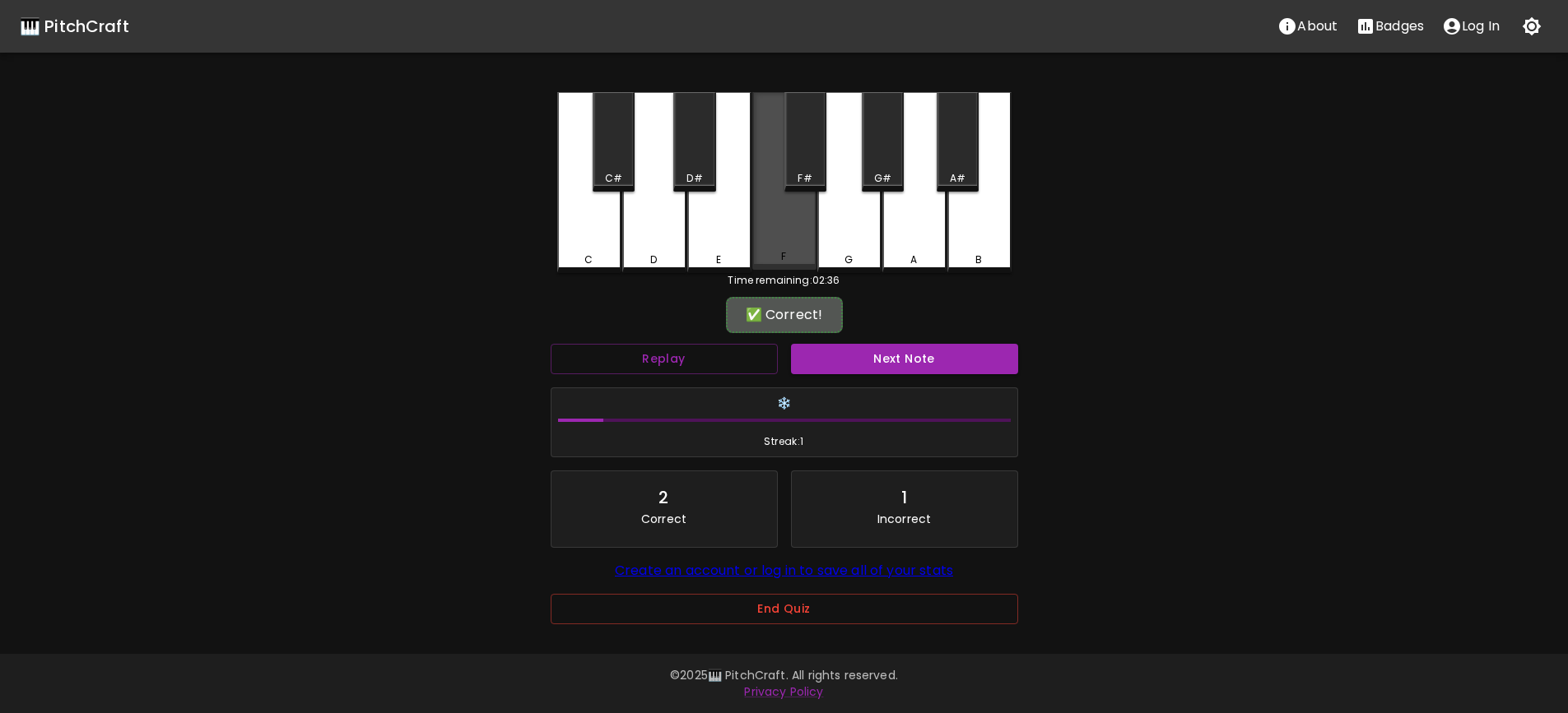
click at [791, 203] on div "F" at bounding box center [784, 181] width 64 height 178
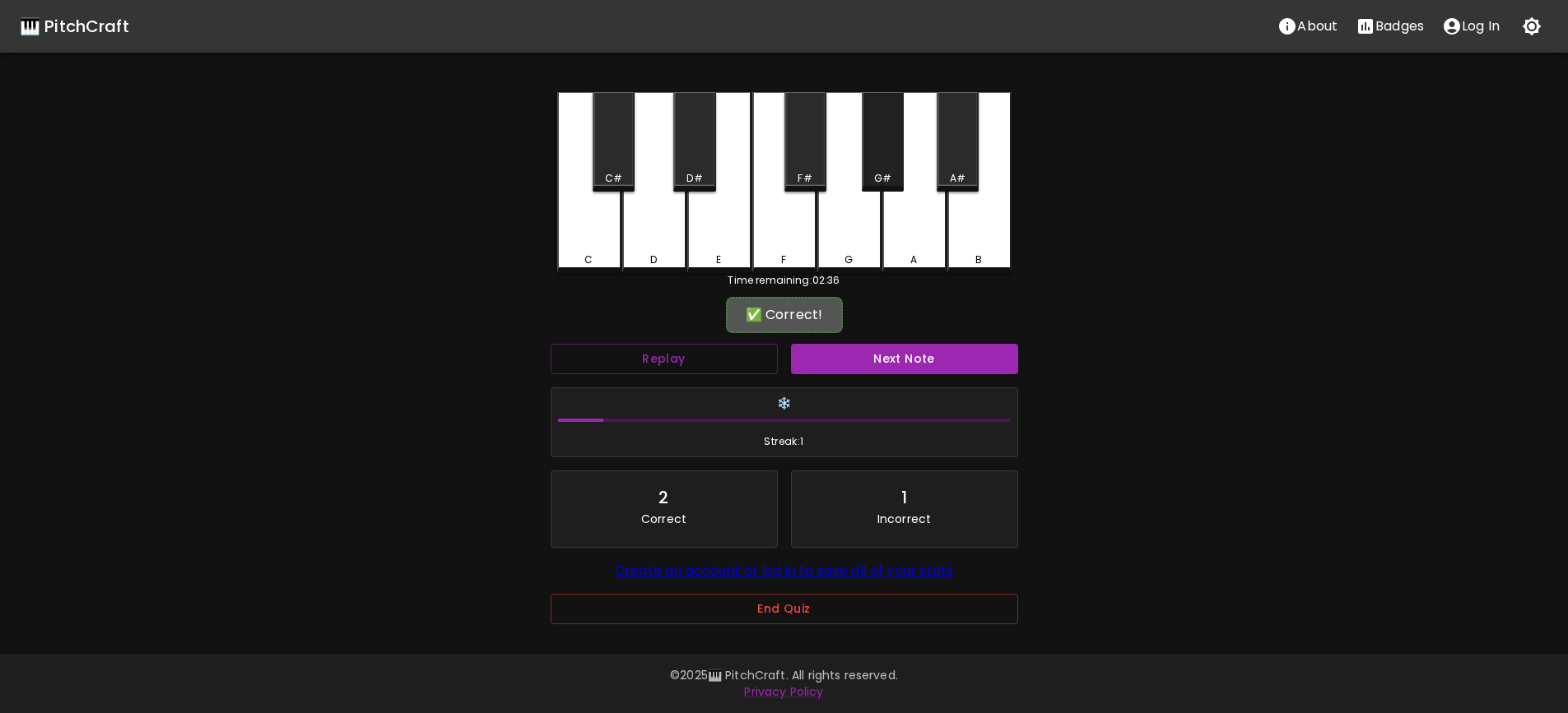
click at [936, 148] on div "C C# D D# E F F# G G# A A# B" at bounding box center [784, 182] width 454 height 181
click at [953, 147] on div "A#" at bounding box center [957, 142] width 42 height 100
click at [617, 173] on div "C C# D D# E F F# G G# A A# B" at bounding box center [784, 182] width 454 height 181
click at [455, 161] on div "🎹 PitchCraft About Badges Log In C C# D D# E F F# G G# A A# B Time remaining: 0…" at bounding box center [784, 320] width 1568 height 641
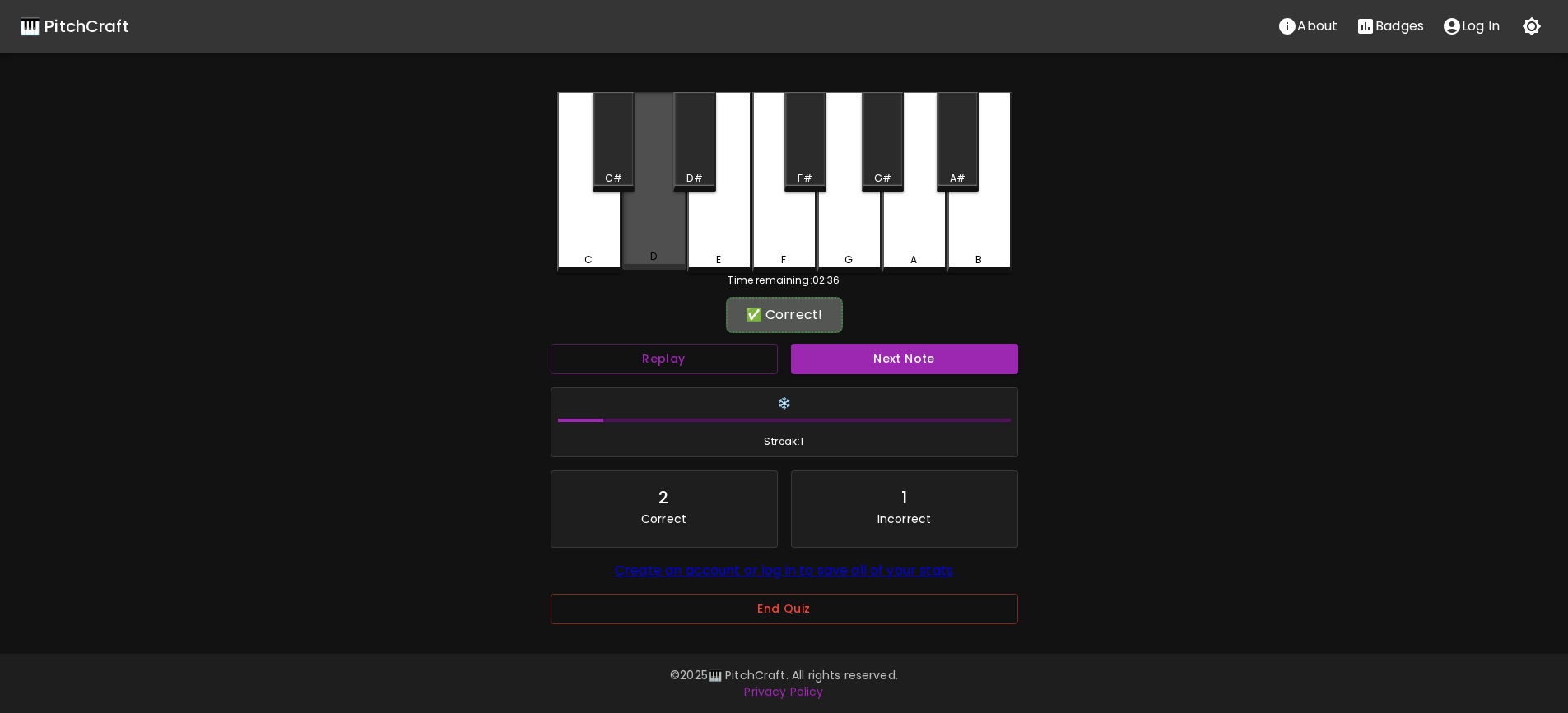
click at [649, 151] on div "D" at bounding box center [655, 181] width 64 height 178
click at [901, 356] on button "Next Note" at bounding box center [904, 358] width 227 height 30
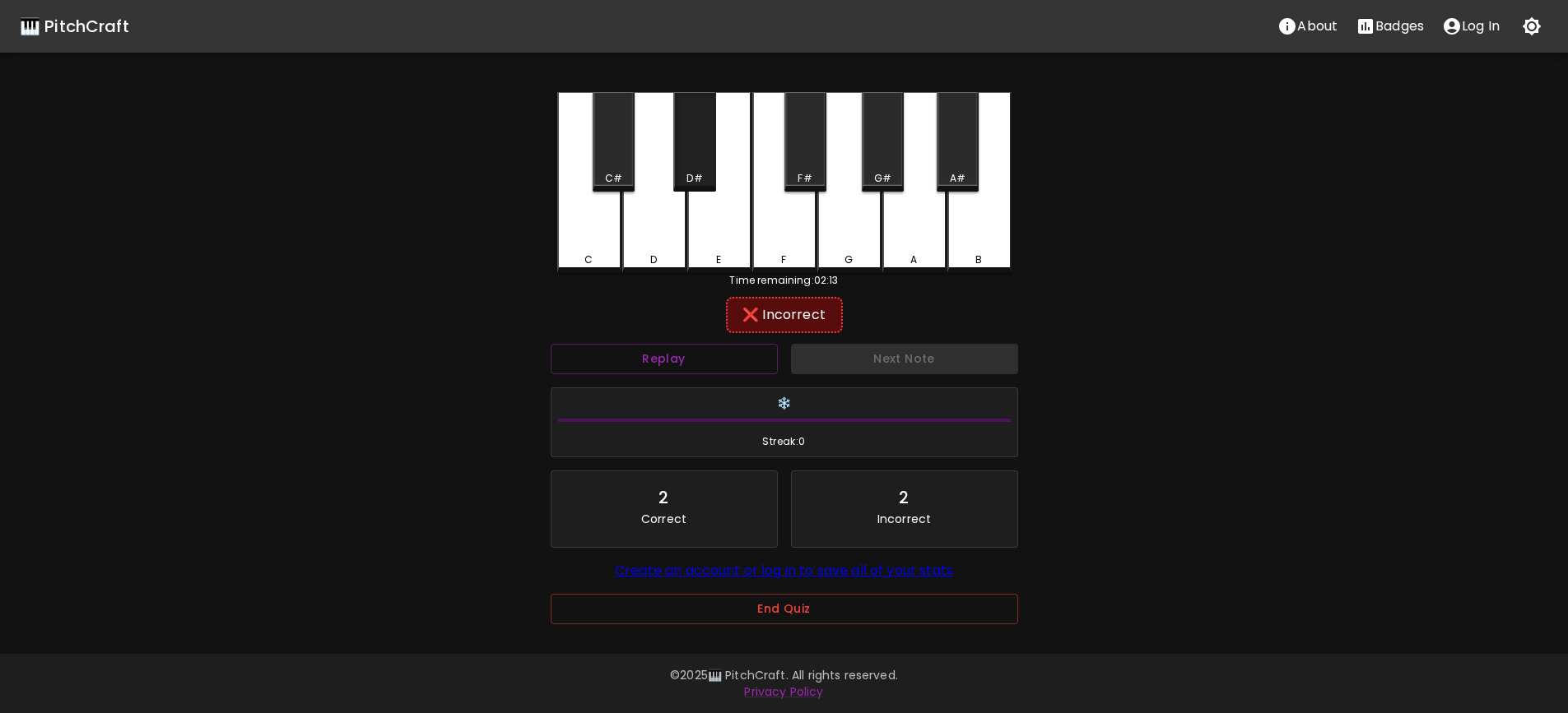
click at [694, 167] on div "D#" at bounding box center [694, 142] width 42 height 100
click at [712, 225] on div "E" at bounding box center [719, 182] width 64 height 181
click at [894, 244] on div "A" at bounding box center [914, 181] width 64 height 178
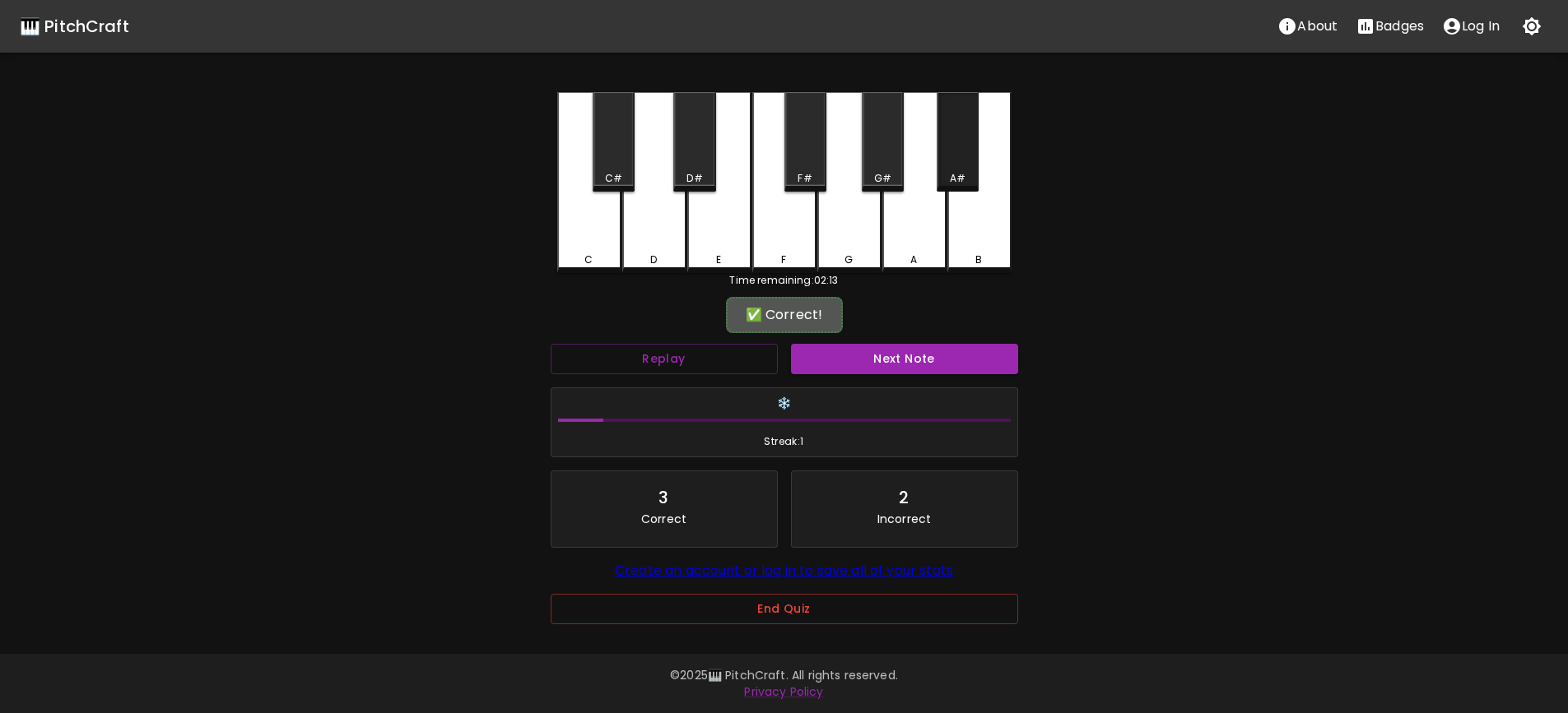
click at [976, 189] on div "A#" at bounding box center [957, 142] width 42 height 100
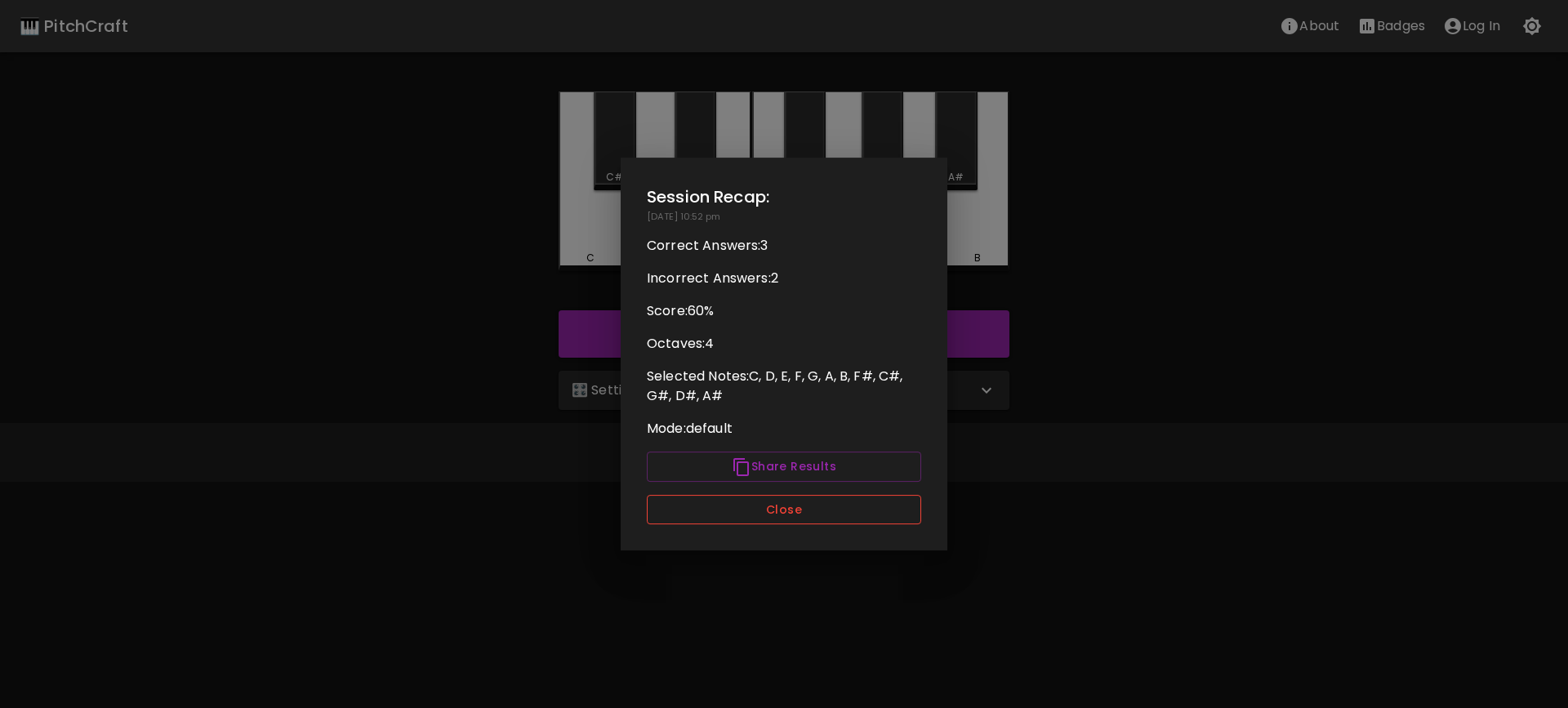
click at [776, 510] on button "Close" at bounding box center [784, 509] width 274 height 30
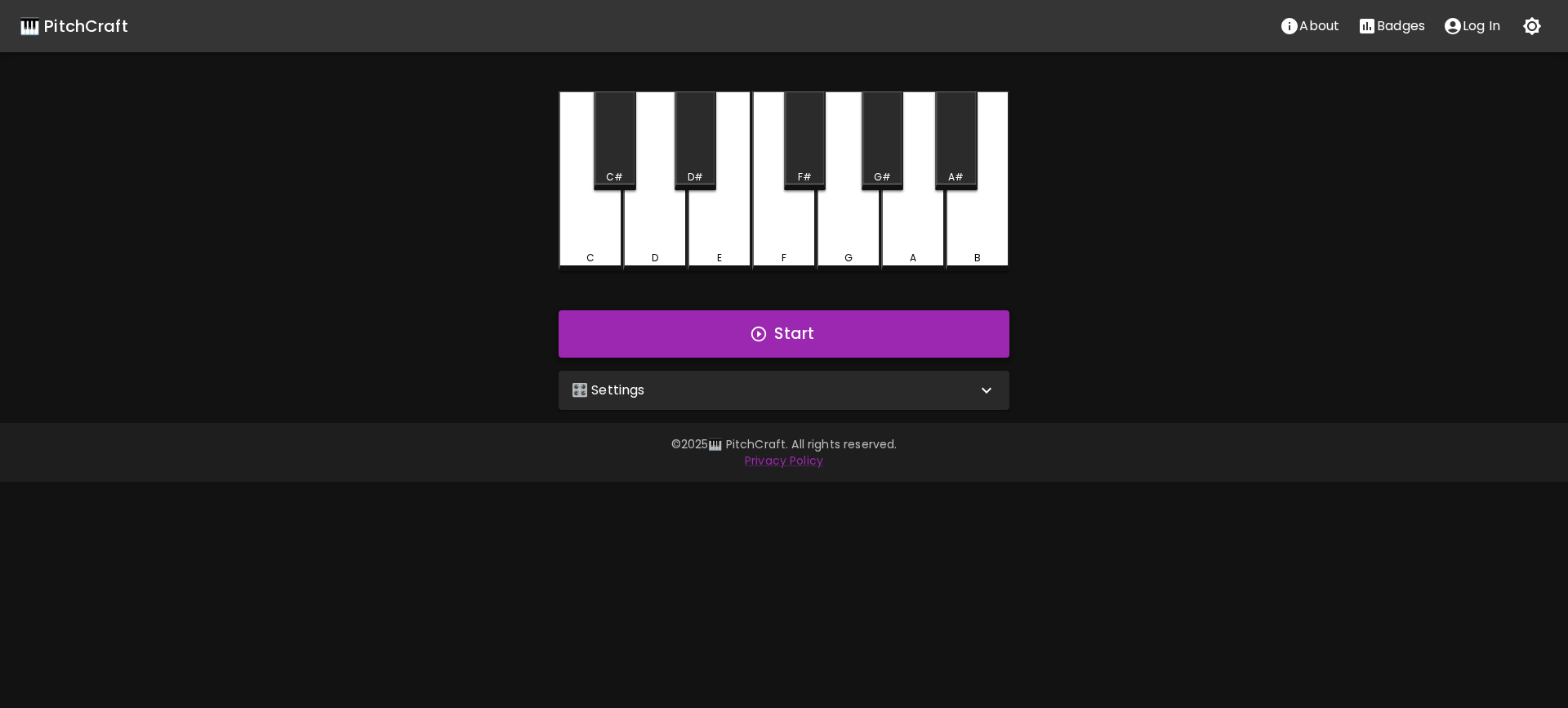
click at [759, 334] on icon "button" at bounding box center [758, 334] width 15 height 15
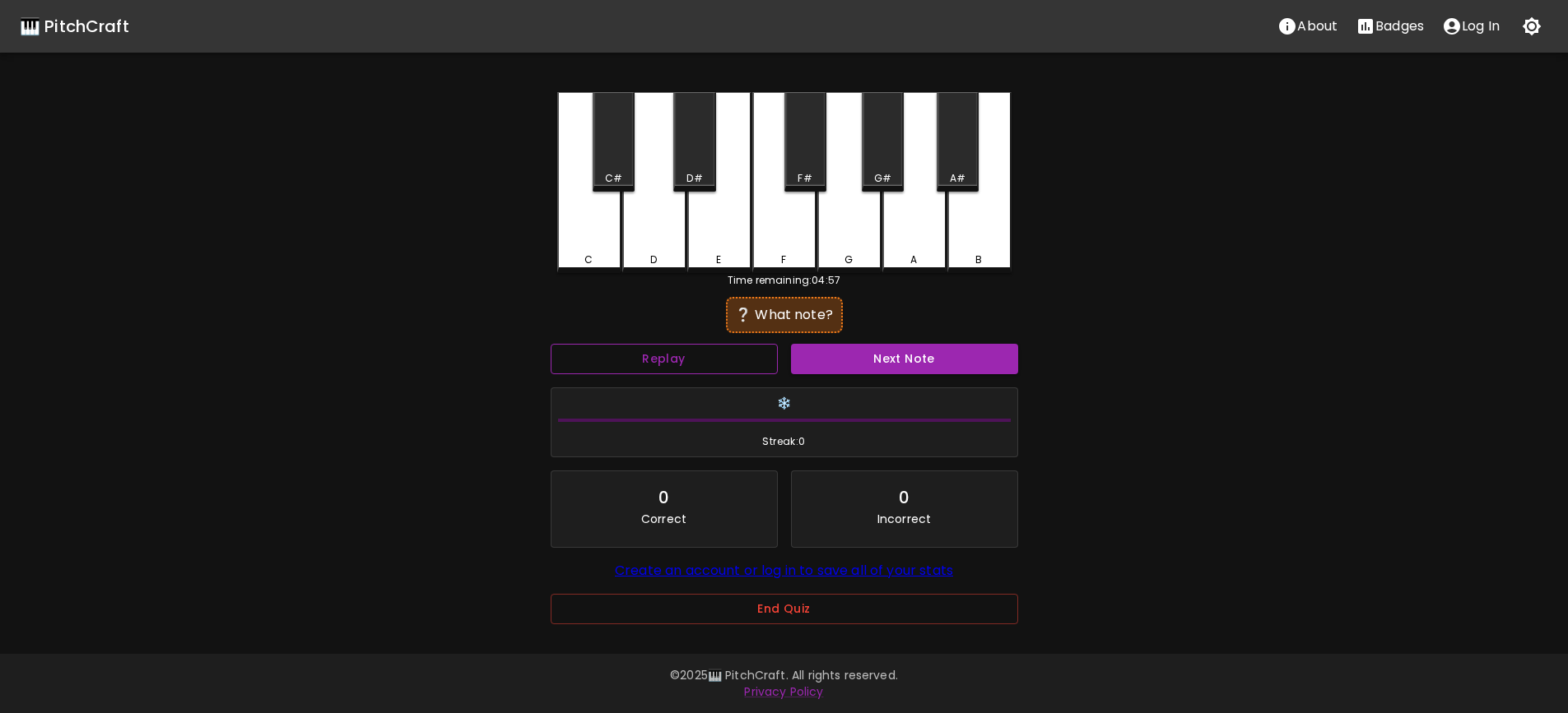
click at [693, 358] on button "Replay" at bounding box center [664, 358] width 227 height 30
click at [687, 172] on div "D#" at bounding box center [695, 178] width 16 height 15
